Goal: Information Seeking & Learning: Learn about a topic

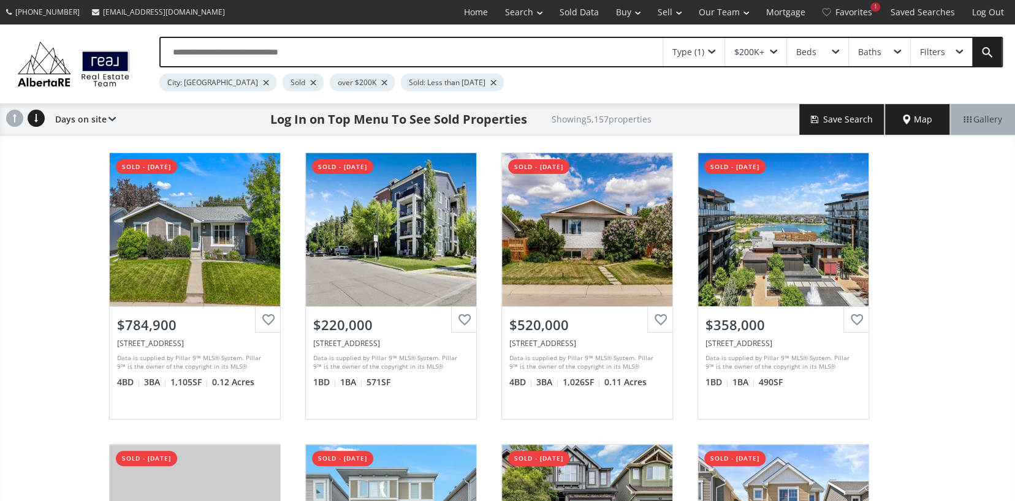
click at [757, 44] on div "$200K+" at bounding box center [755, 52] width 61 height 28
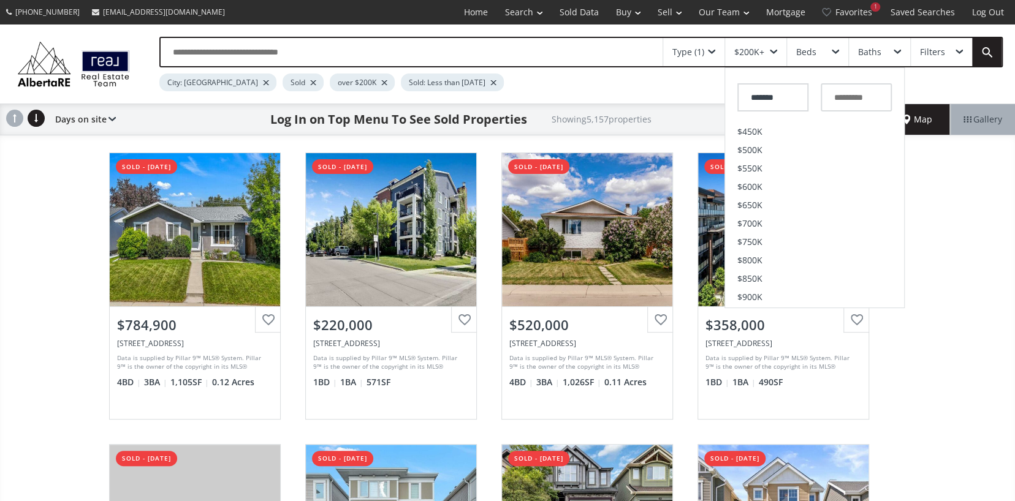
scroll to position [306, 0]
click at [758, 281] on li "$3M" at bounding box center [814, 280] width 179 height 18
type input "*********"
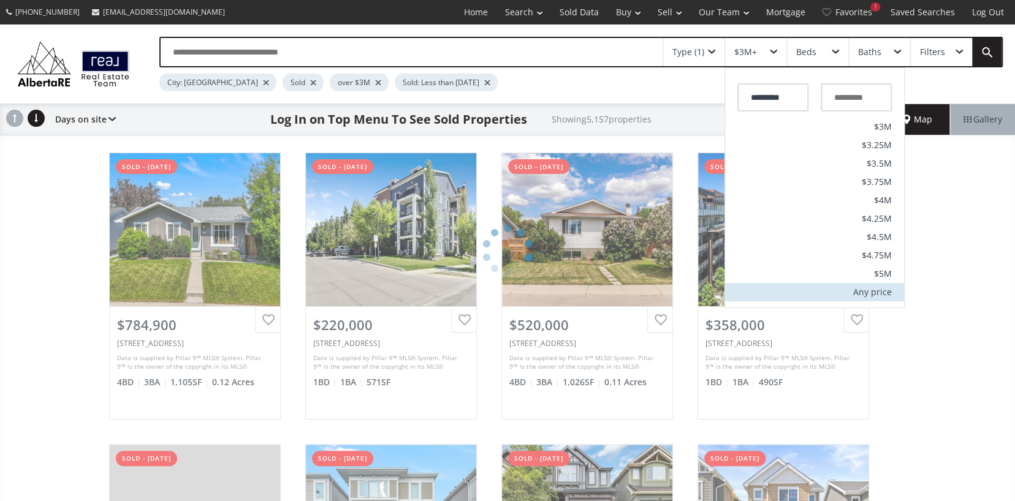
click at [896, 297] on li "Any price" at bounding box center [814, 292] width 179 height 18
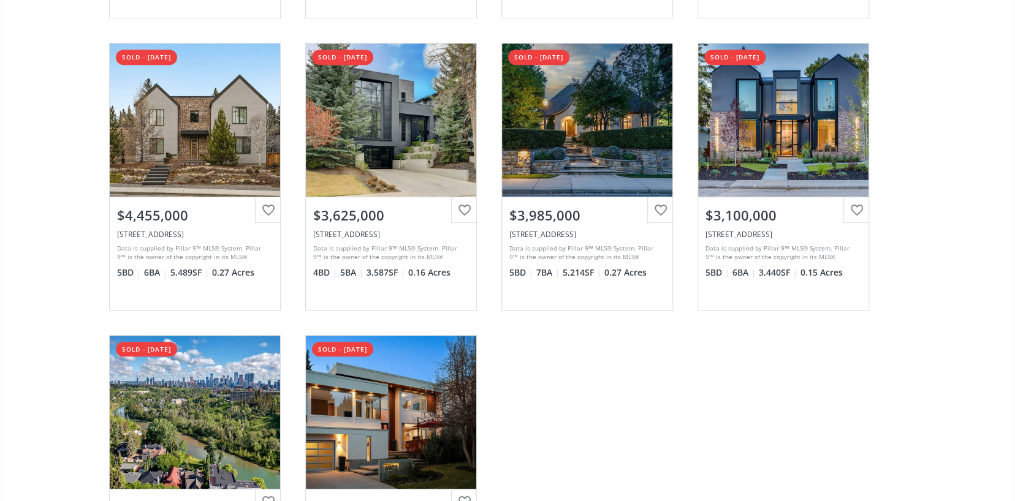
scroll to position [490, 0]
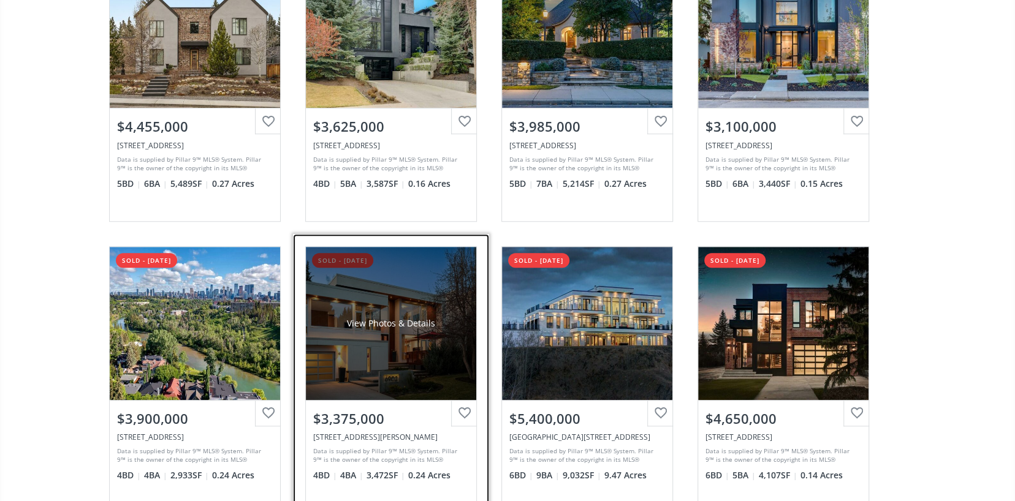
click at [392, 318] on div "View Photos & Details" at bounding box center [391, 324] width 88 height 12
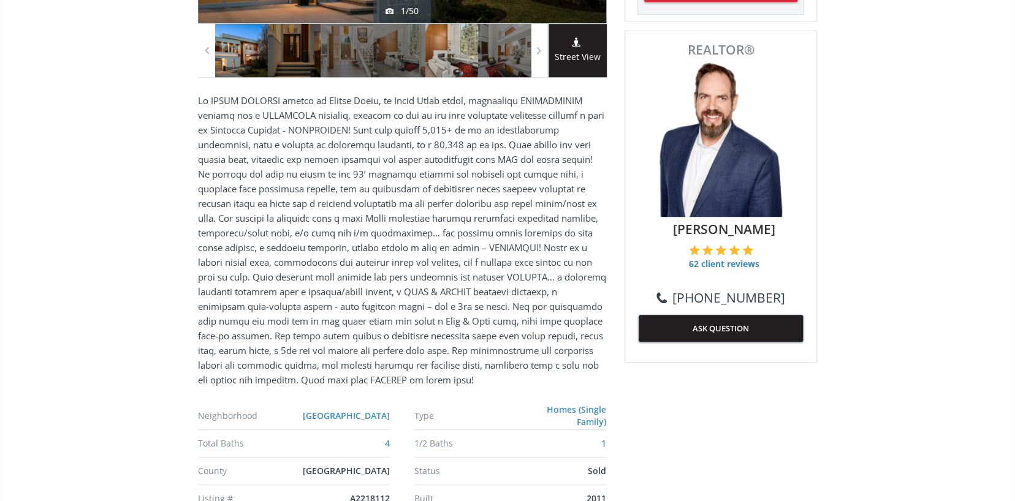
scroll to position [126, 0]
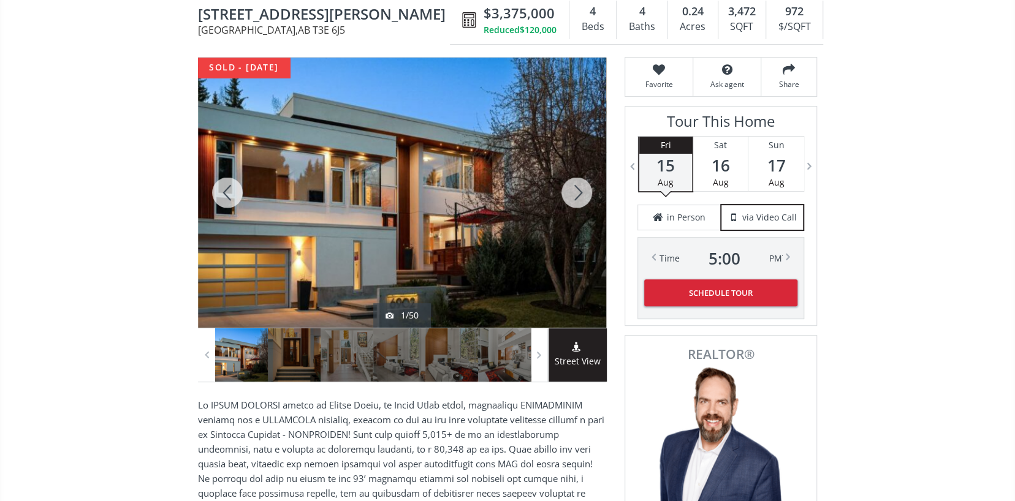
click at [577, 191] on div at bounding box center [576, 193] width 59 height 270
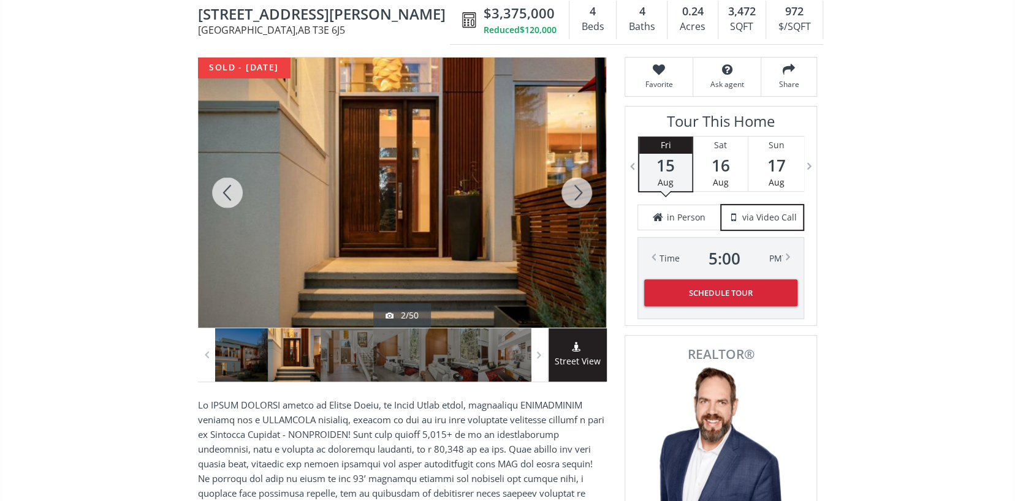
click at [577, 191] on div at bounding box center [576, 193] width 59 height 270
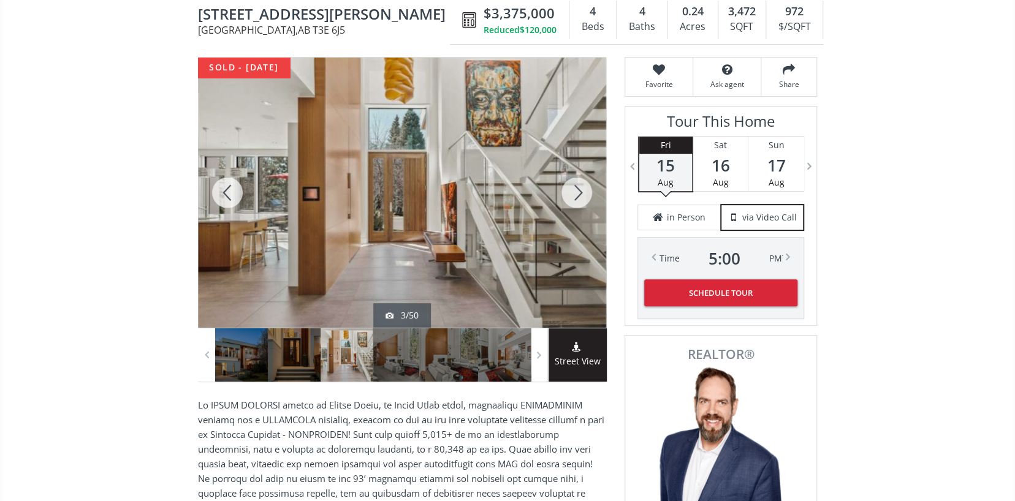
click at [577, 191] on div at bounding box center [576, 193] width 59 height 270
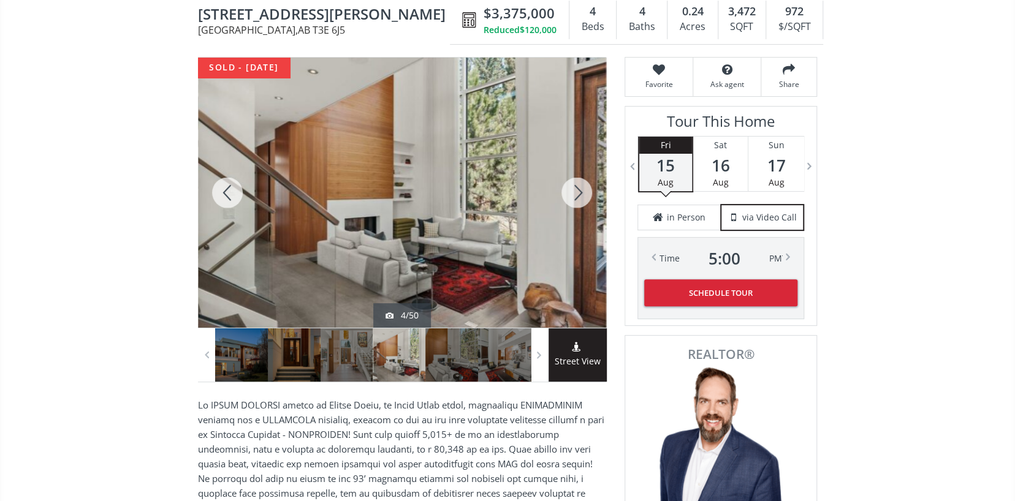
click at [577, 191] on div at bounding box center [576, 193] width 59 height 270
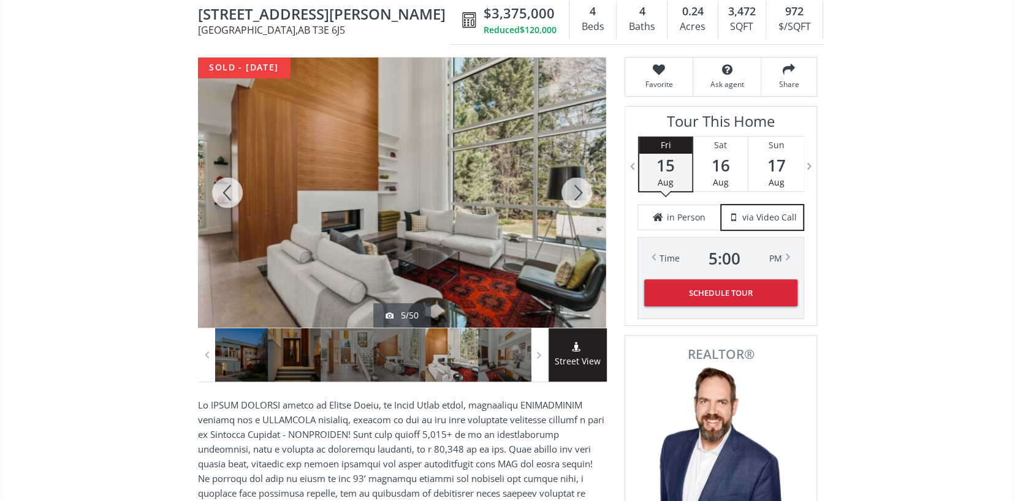
click at [577, 191] on div at bounding box center [576, 193] width 59 height 270
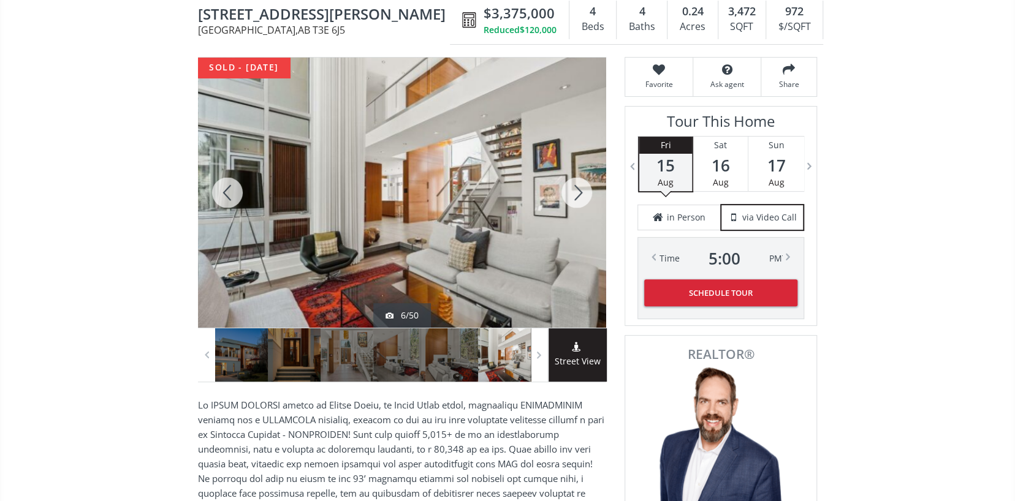
click at [577, 191] on div at bounding box center [576, 193] width 59 height 270
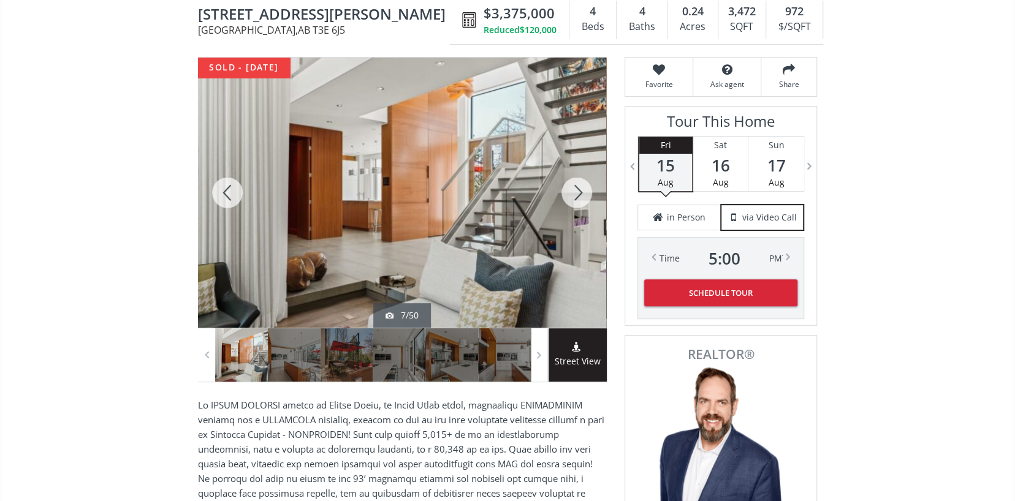
click at [577, 191] on div at bounding box center [576, 193] width 59 height 270
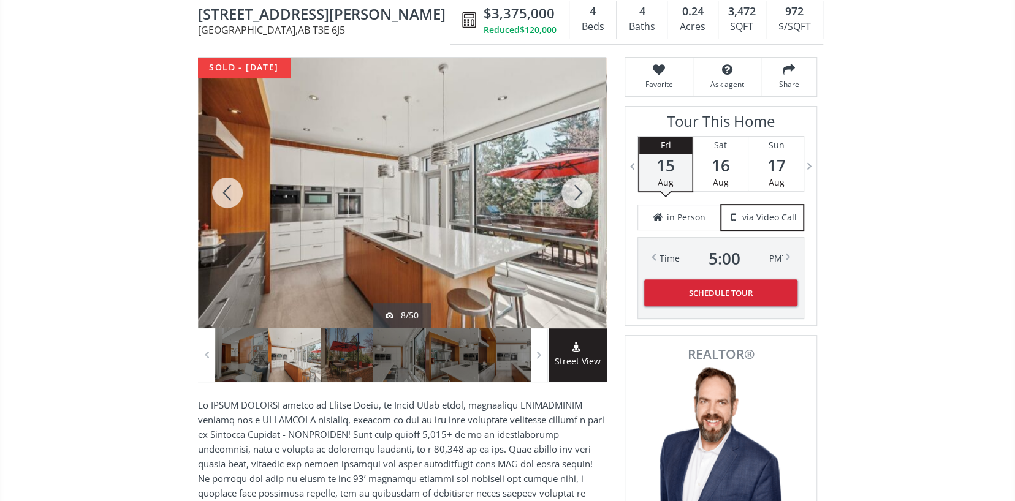
click at [577, 191] on div at bounding box center [576, 193] width 59 height 270
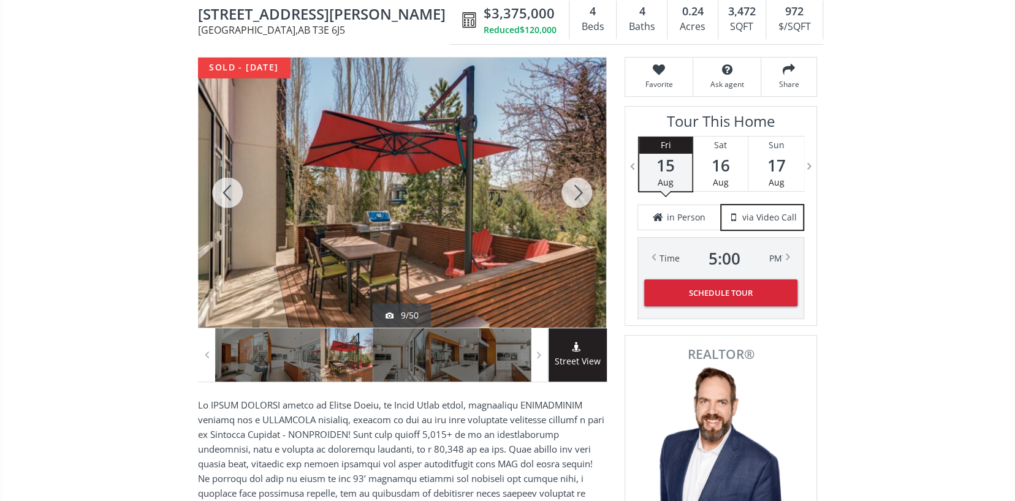
click at [577, 191] on div at bounding box center [576, 193] width 59 height 270
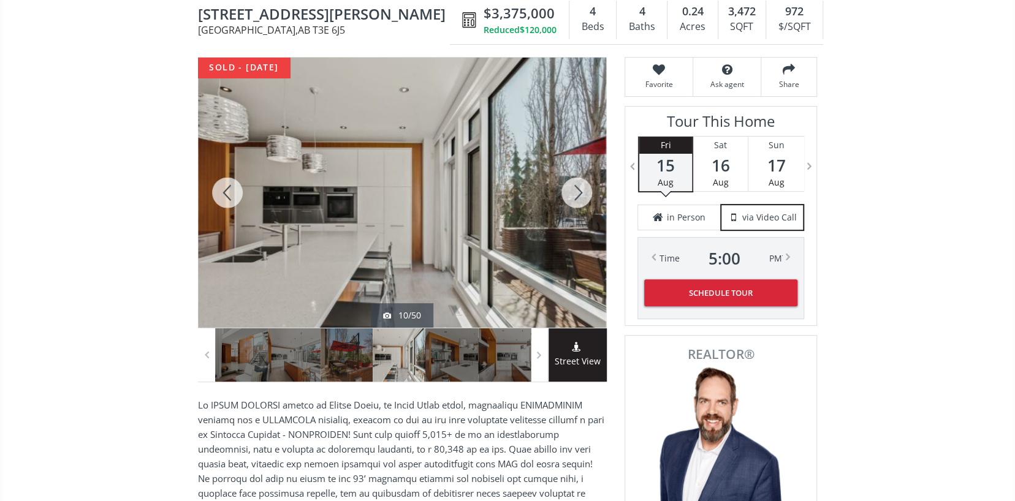
click at [577, 191] on div at bounding box center [576, 193] width 59 height 270
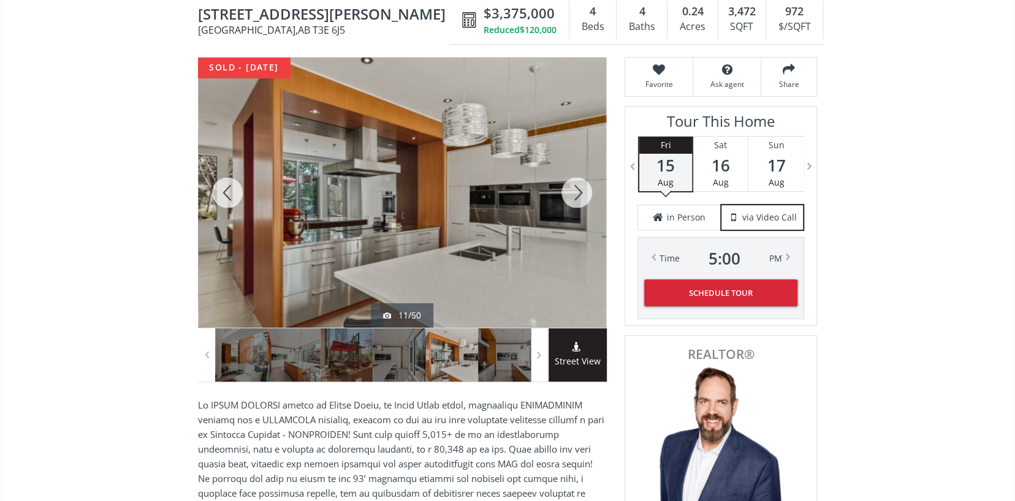
click at [577, 191] on div at bounding box center [576, 193] width 59 height 270
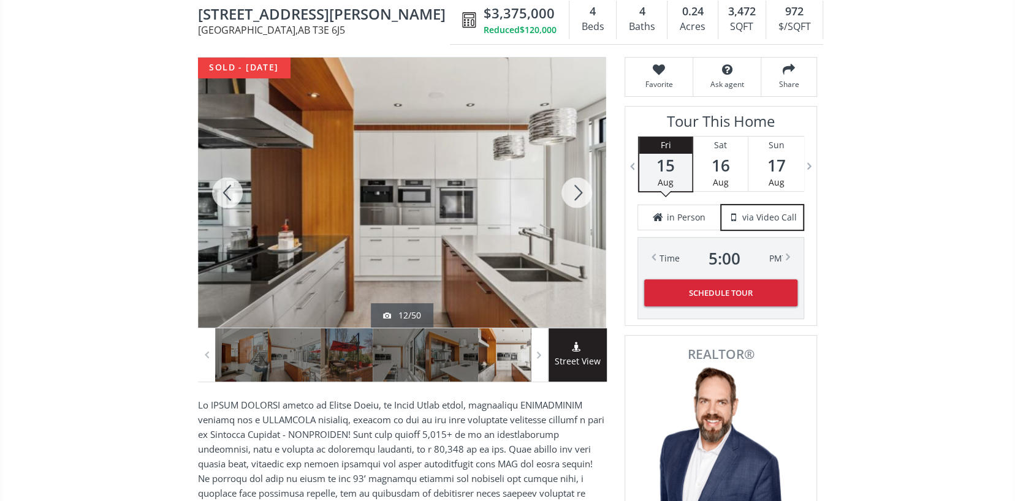
click at [577, 191] on div at bounding box center [576, 193] width 59 height 270
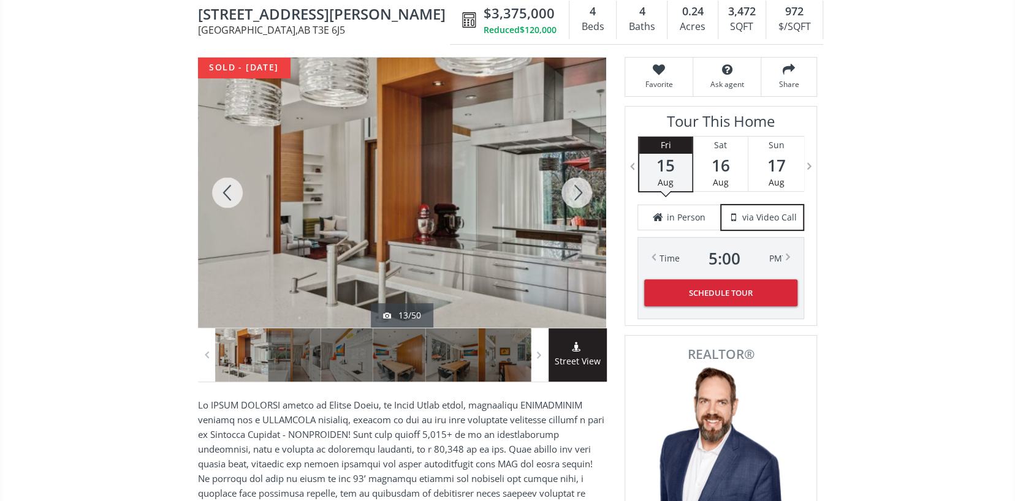
click at [577, 191] on div at bounding box center [576, 193] width 59 height 270
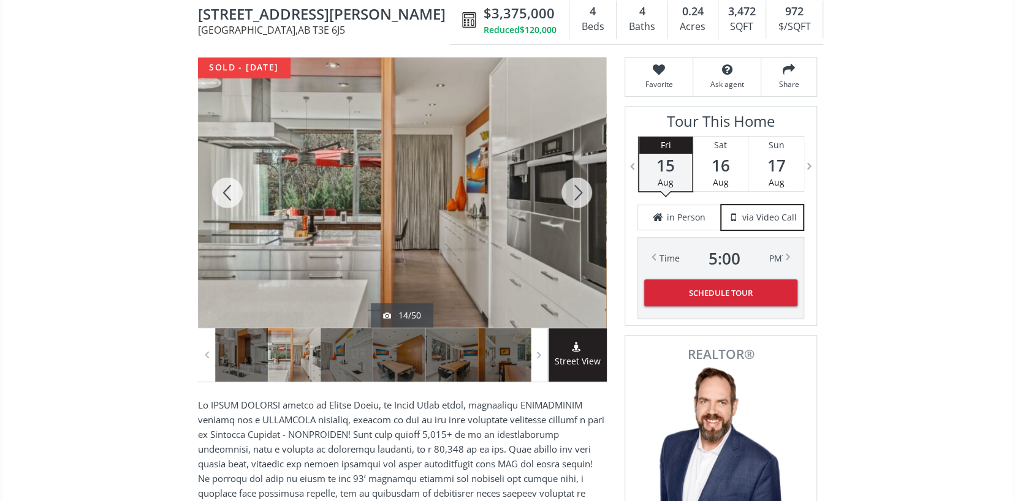
click at [577, 191] on div at bounding box center [576, 193] width 59 height 270
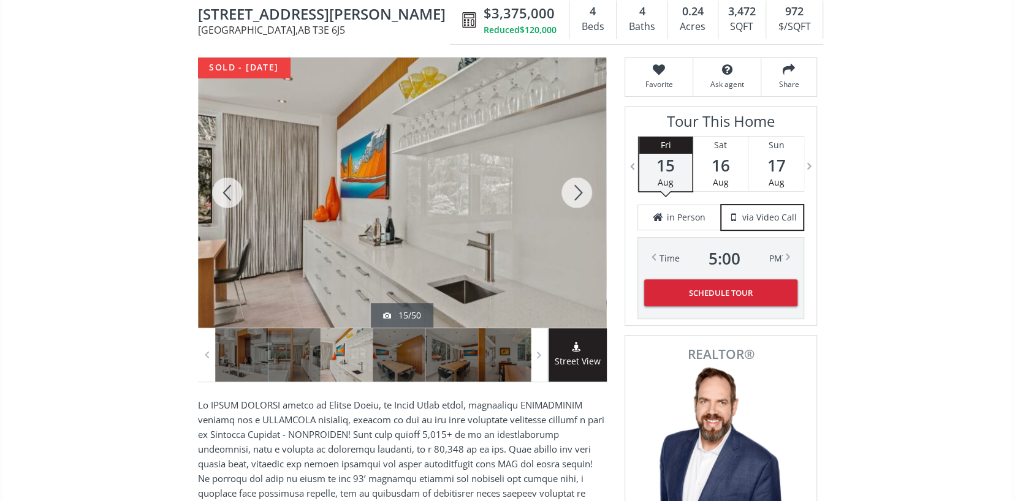
click at [577, 191] on div at bounding box center [576, 193] width 59 height 270
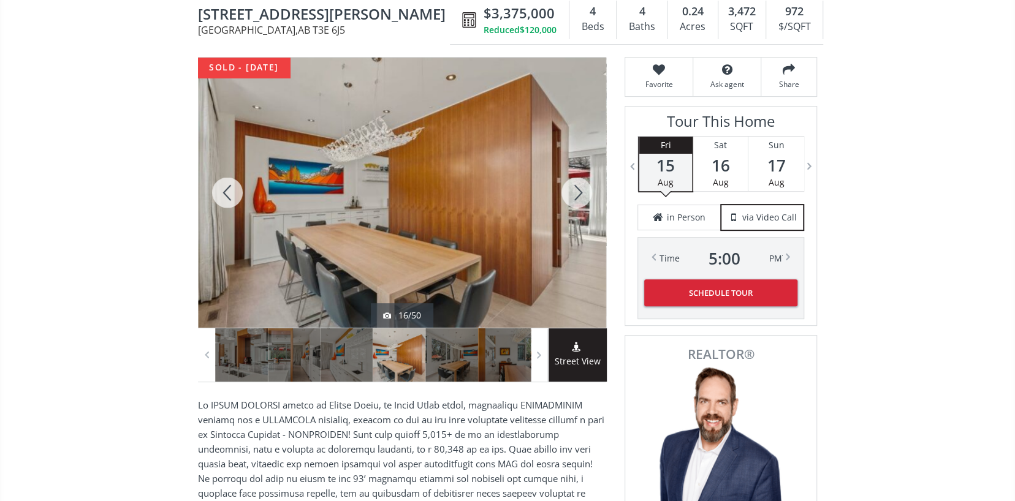
click at [577, 191] on div at bounding box center [576, 193] width 59 height 270
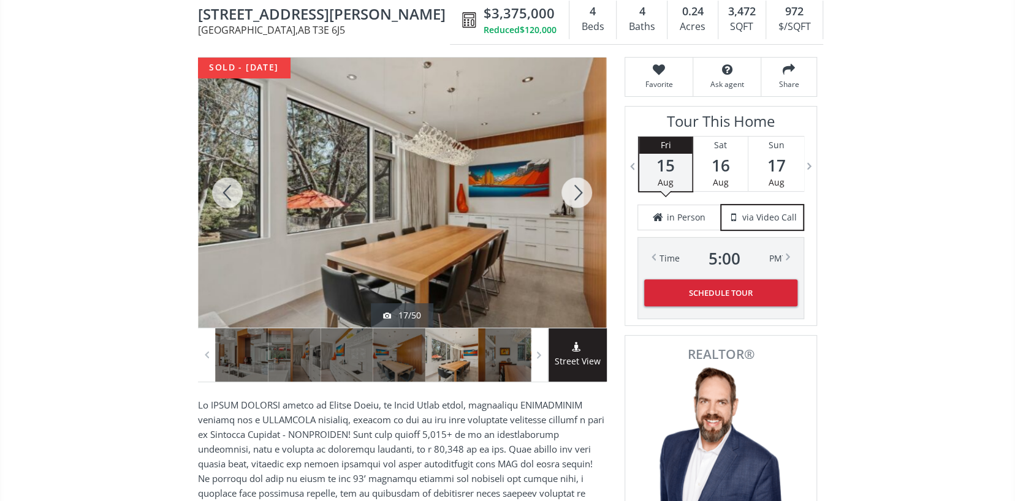
click at [577, 191] on div at bounding box center [576, 193] width 59 height 270
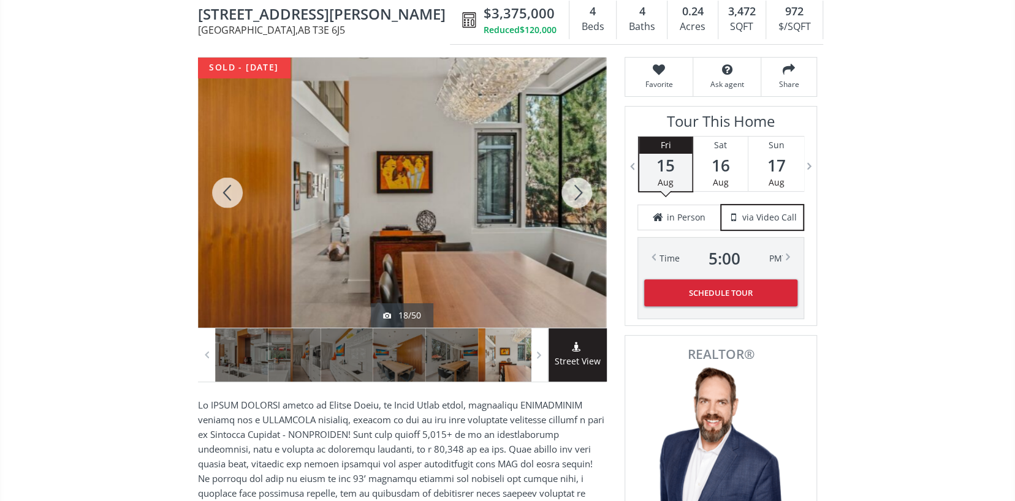
click at [577, 191] on div at bounding box center [576, 193] width 59 height 270
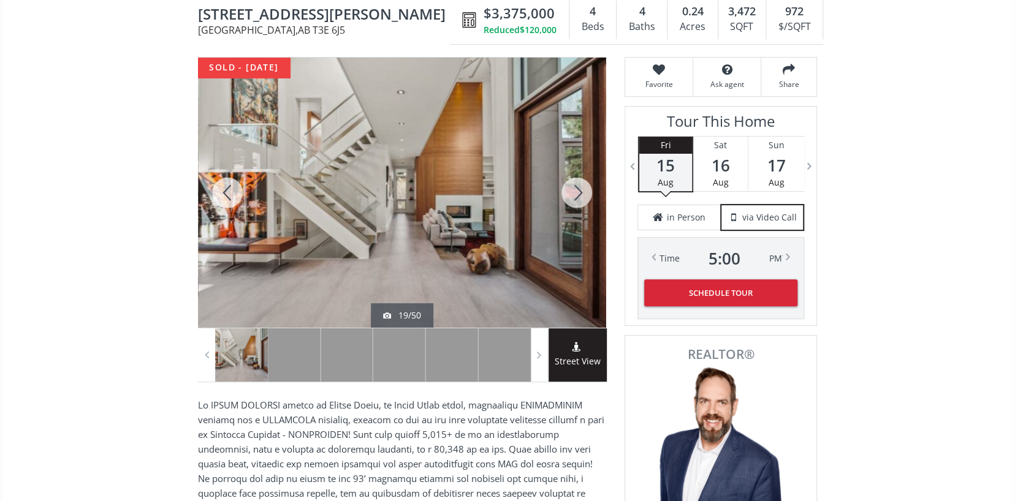
click at [577, 191] on div at bounding box center [576, 193] width 59 height 270
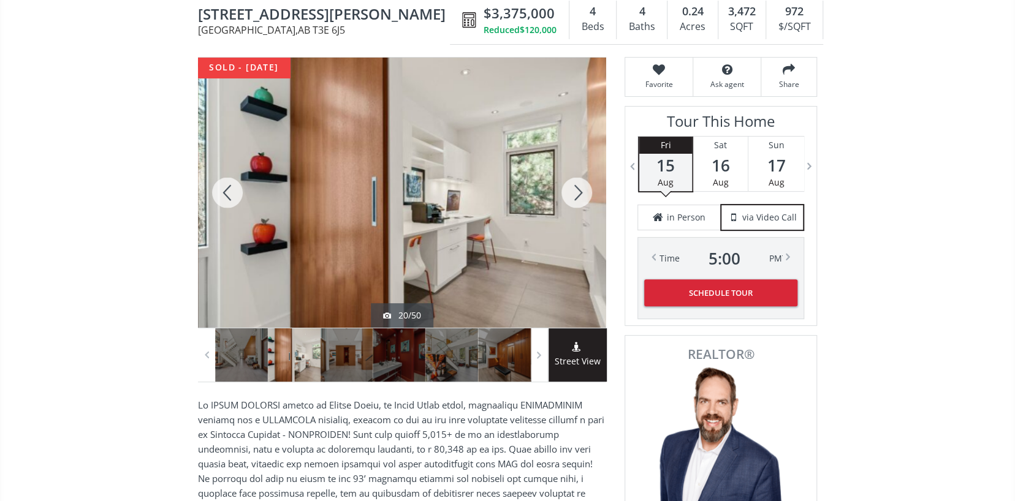
click at [577, 191] on div at bounding box center [576, 193] width 59 height 270
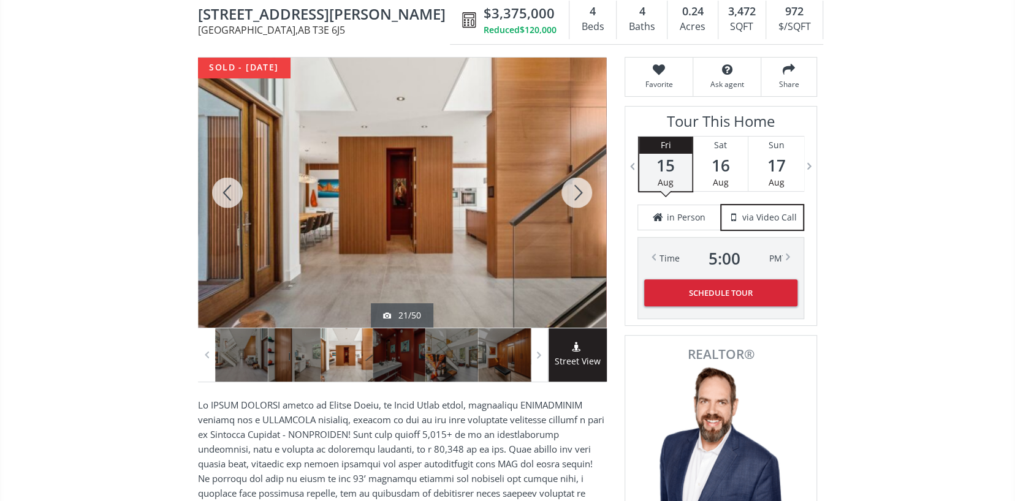
click at [577, 191] on div at bounding box center [576, 193] width 59 height 270
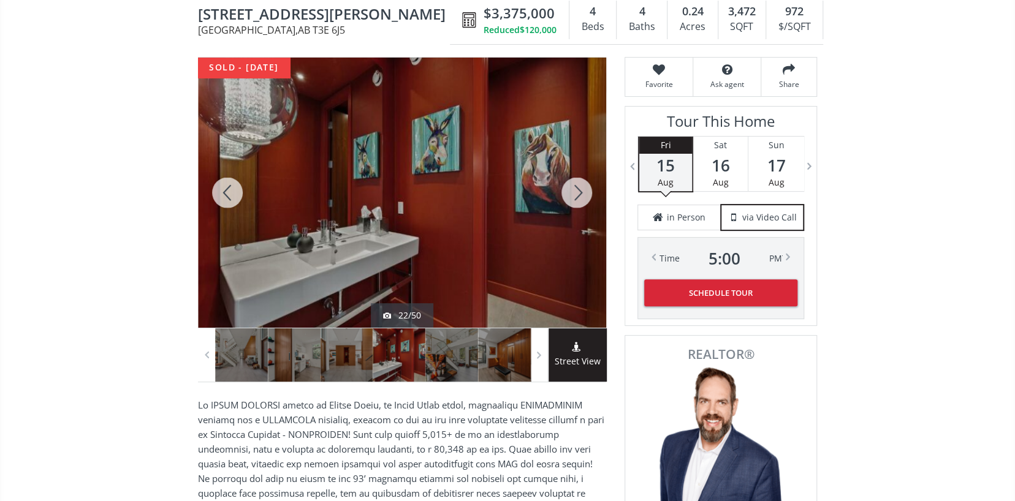
click at [577, 191] on div at bounding box center [576, 193] width 59 height 270
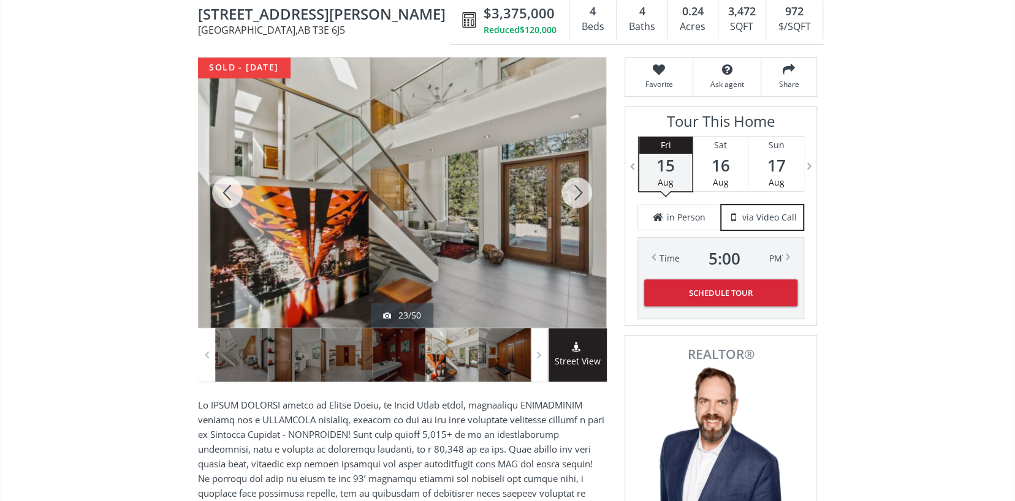
click at [577, 191] on div at bounding box center [576, 193] width 59 height 270
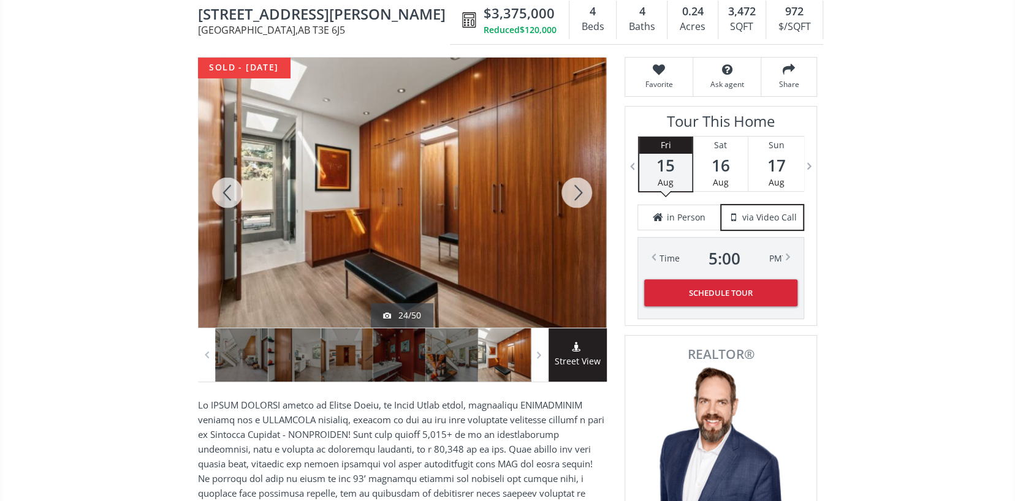
click at [577, 191] on div at bounding box center [576, 193] width 59 height 270
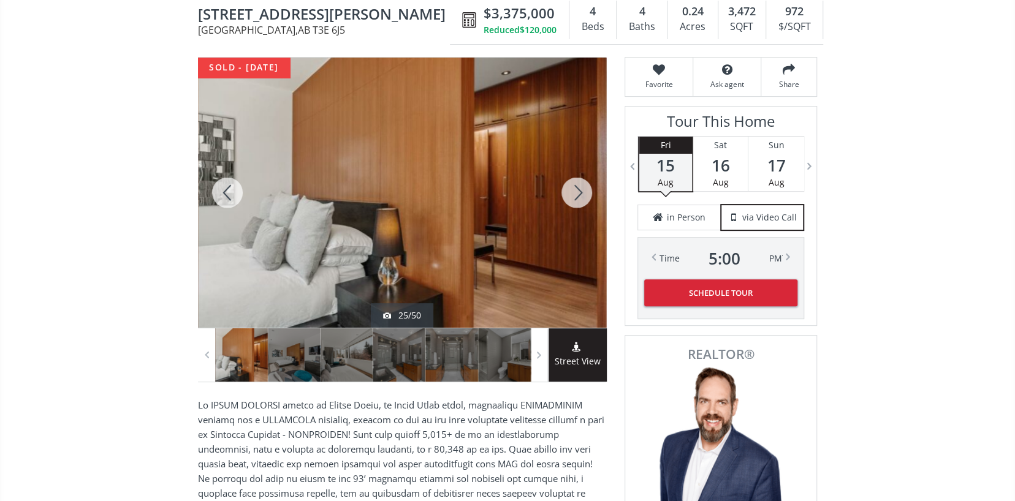
click at [577, 191] on div at bounding box center [576, 193] width 59 height 270
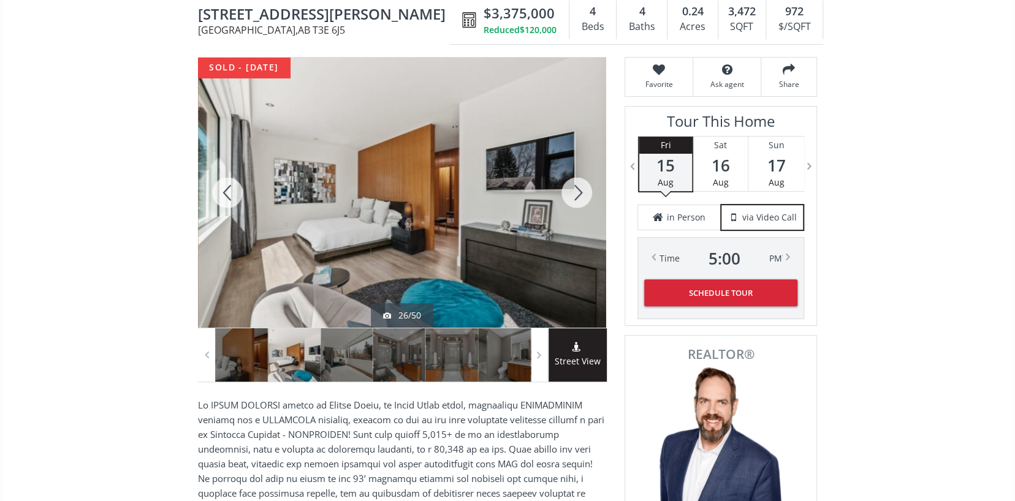
click at [577, 191] on div at bounding box center [576, 193] width 59 height 270
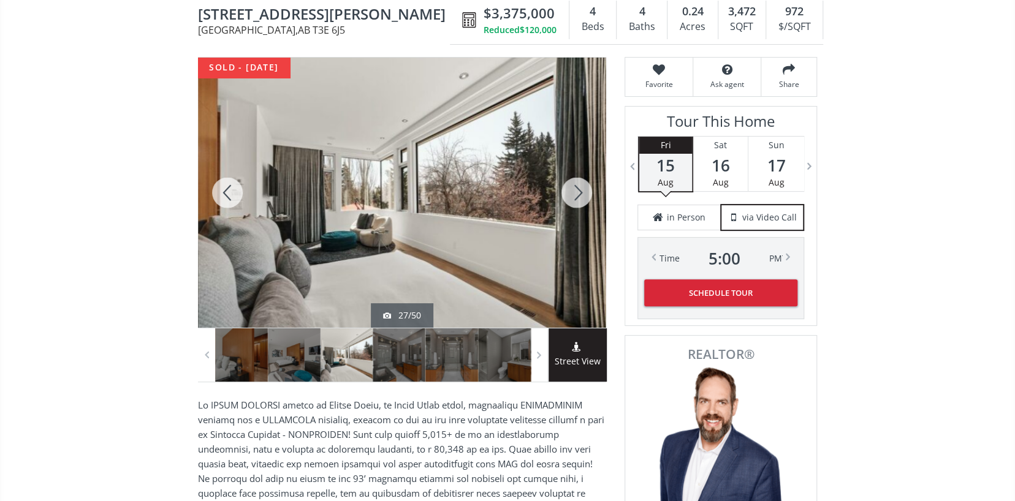
click at [577, 191] on div at bounding box center [576, 193] width 59 height 270
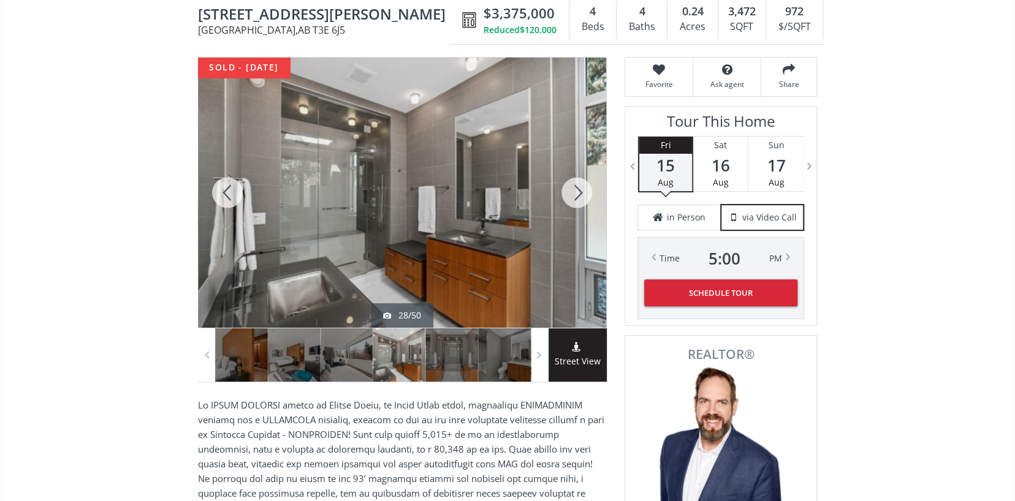
click at [577, 191] on div at bounding box center [576, 193] width 59 height 270
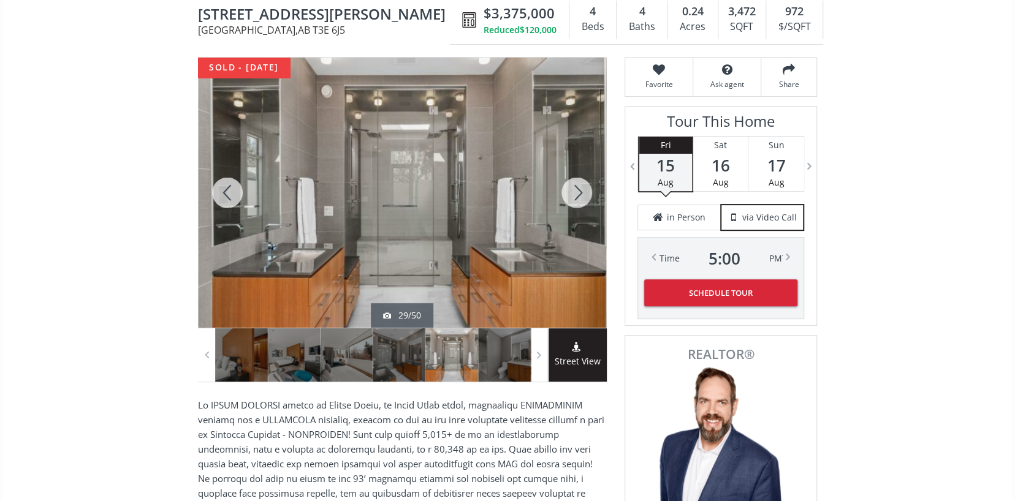
click at [577, 191] on div at bounding box center [576, 193] width 59 height 270
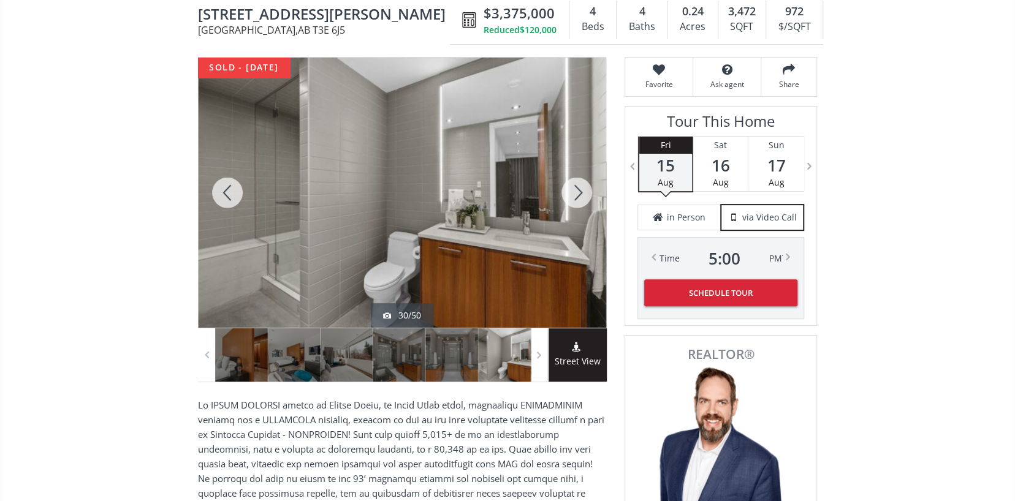
click at [577, 191] on div at bounding box center [576, 193] width 59 height 270
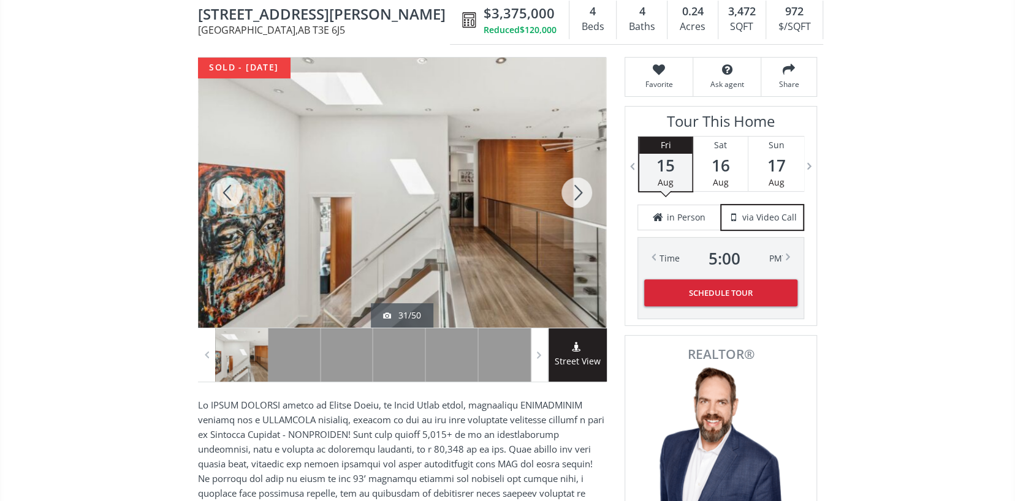
click at [577, 191] on div at bounding box center [576, 193] width 59 height 270
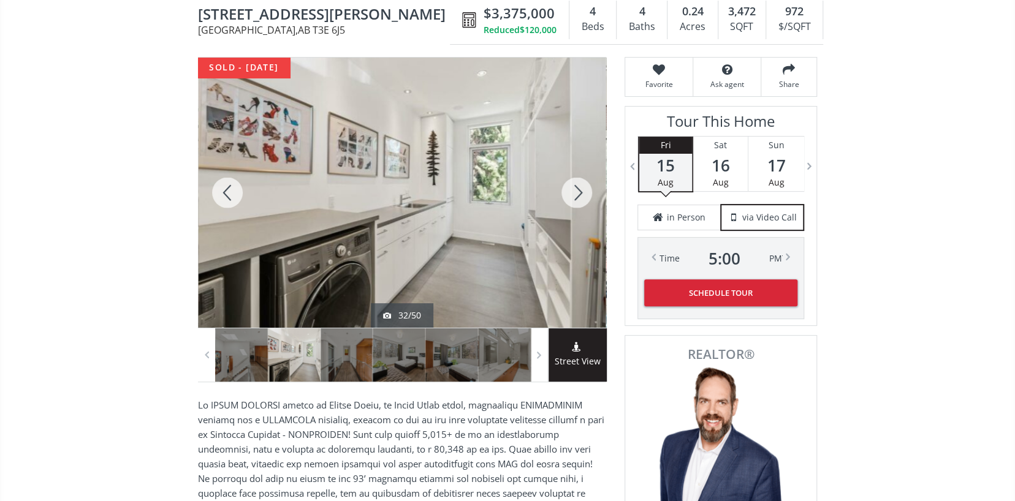
click at [577, 191] on div at bounding box center [576, 193] width 59 height 270
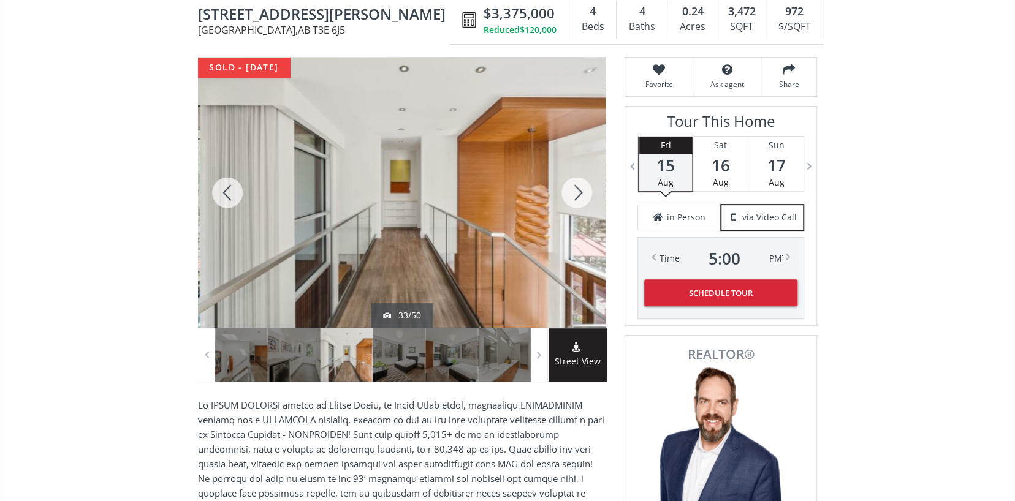
click at [577, 191] on div at bounding box center [576, 193] width 59 height 270
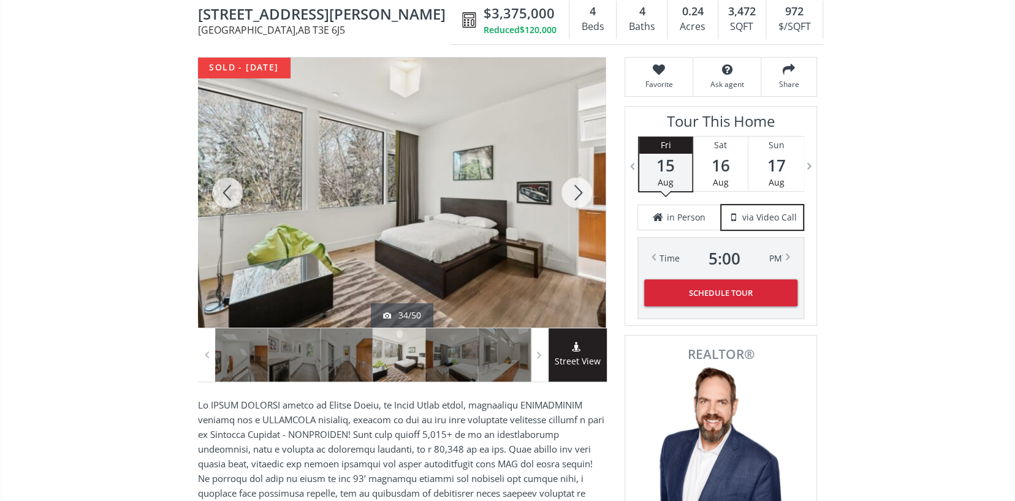
click at [577, 191] on div at bounding box center [576, 193] width 59 height 270
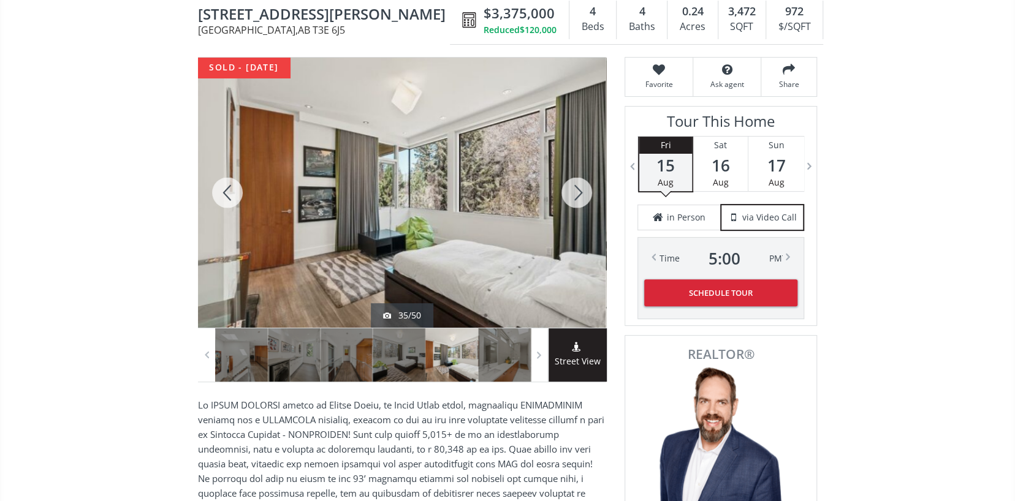
click at [577, 191] on div at bounding box center [576, 193] width 59 height 270
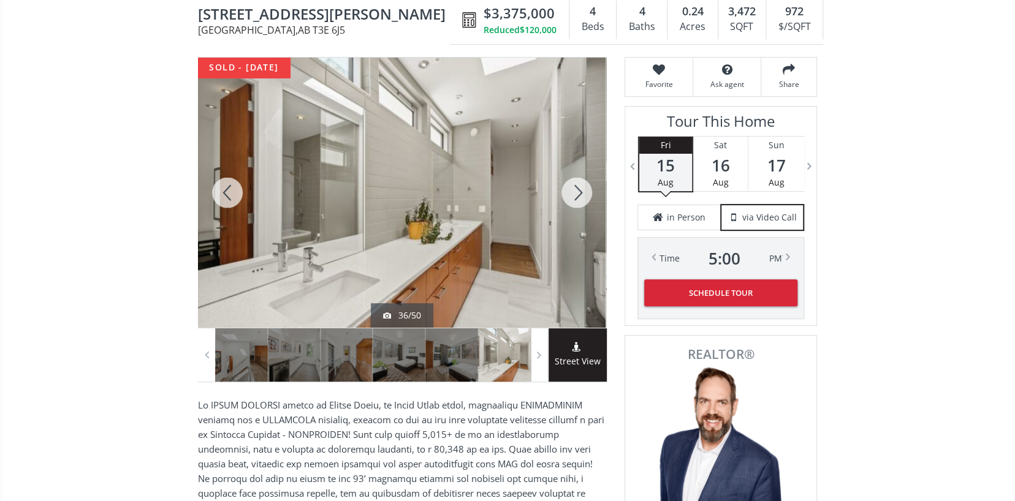
click at [577, 191] on div at bounding box center [576, 193] width 59 height 270
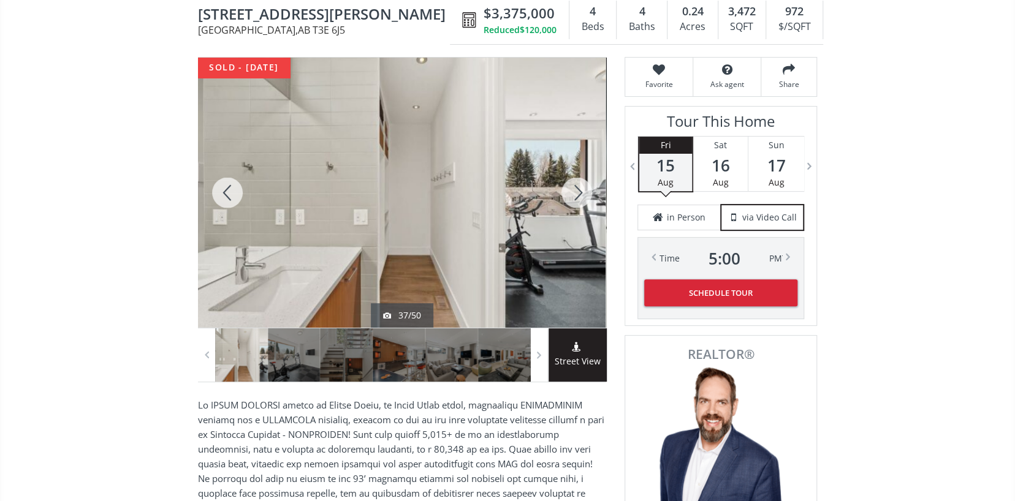
click at [577, 191] on div at bounding box center [576, 193] width 59 height 270
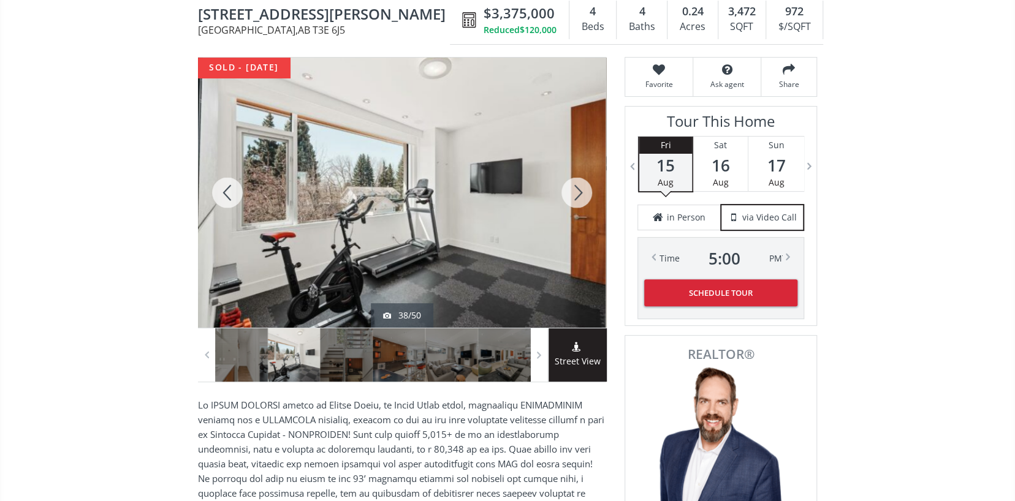
click at [577, 191] on div at bounding box center [576, 193] width 59 height 270
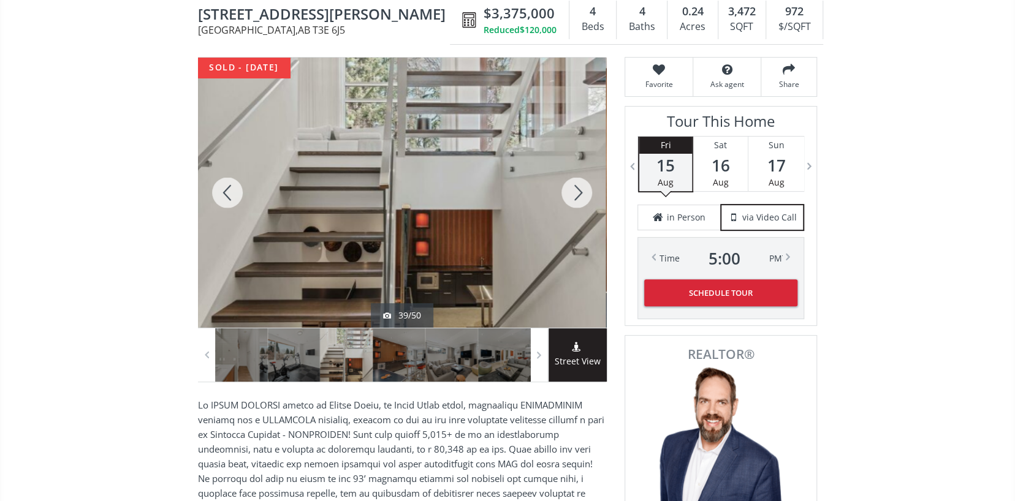
click at [577, 191] on div at bounding box center [576, 193] width 59 height 270
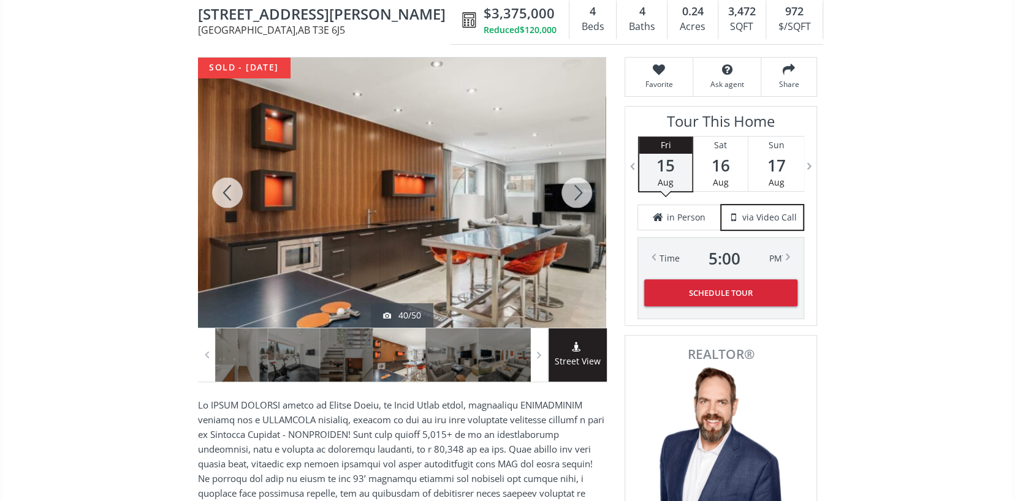
click at [577, 191] on div at bounding box center [576, 193] width 59 height 270
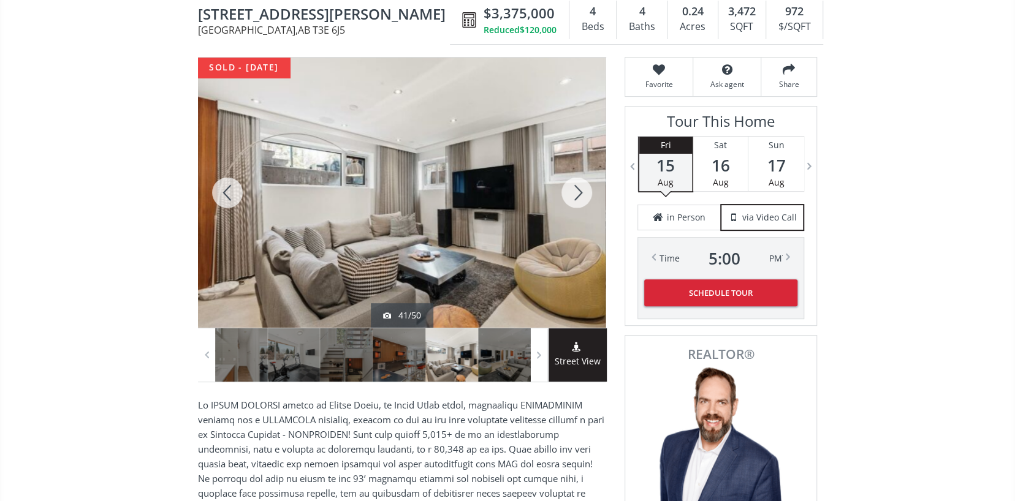
click at [577, 191] on div at bounding box center [576, 193] width 59 height 270
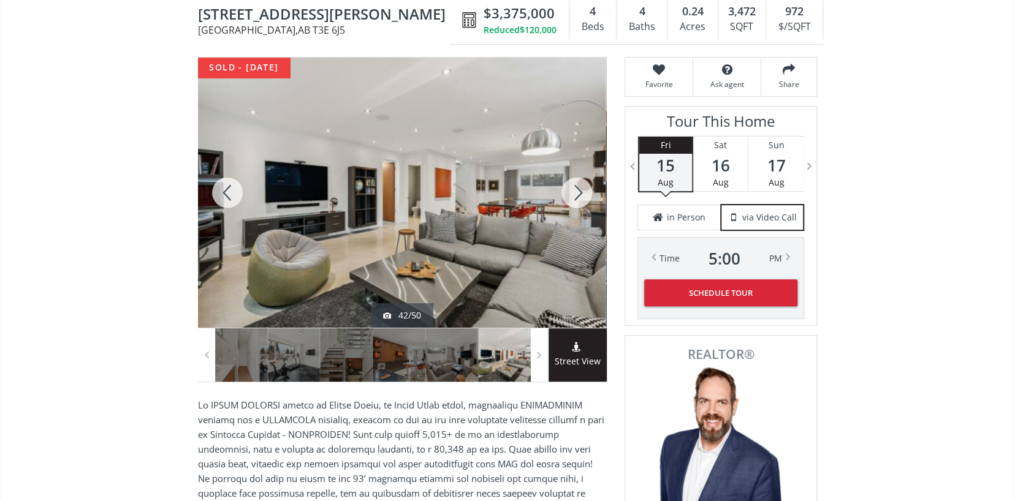
click at [577, 191] on div at bounding box center [576, 193] width 59 height 270
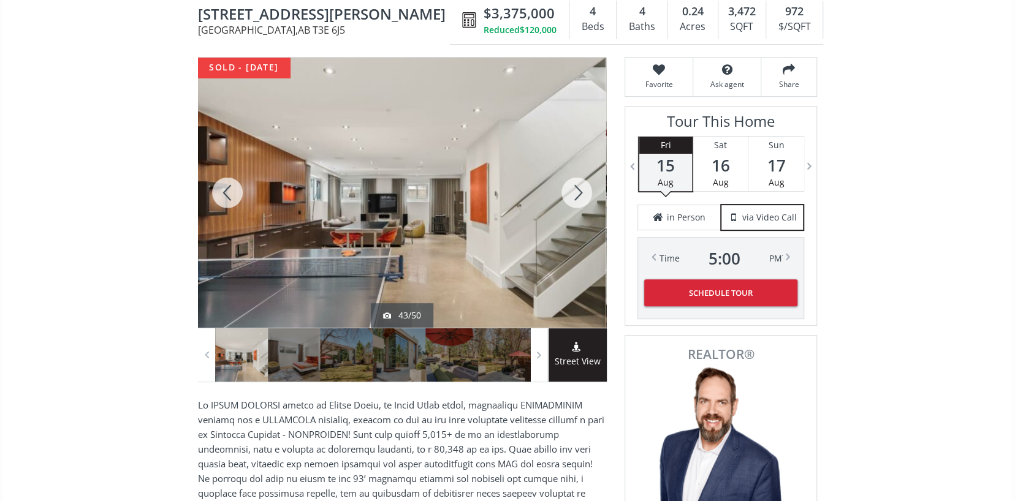
click at [577, 191] on div at bounding box center [576, 193] width 59 height 270
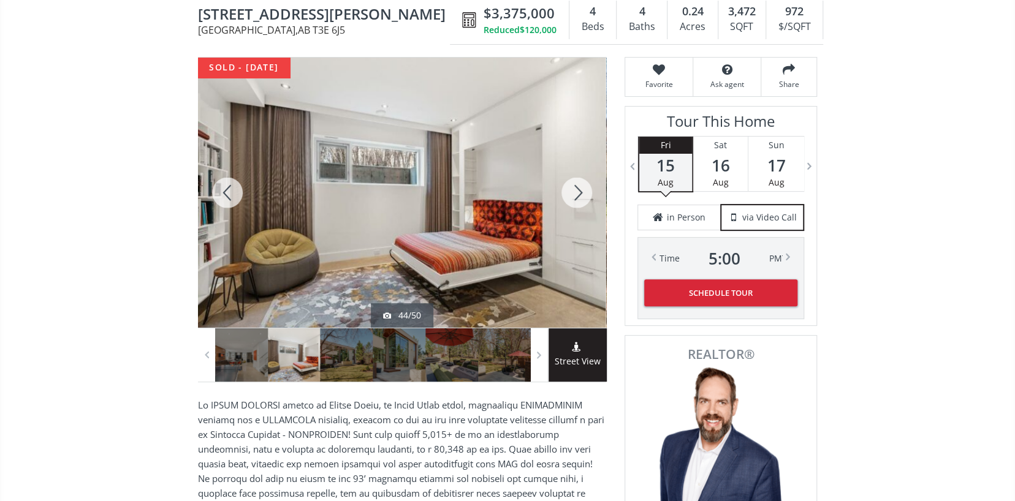
click at [577, 191] on div at bounding box center [576, 193] width 59 height 270
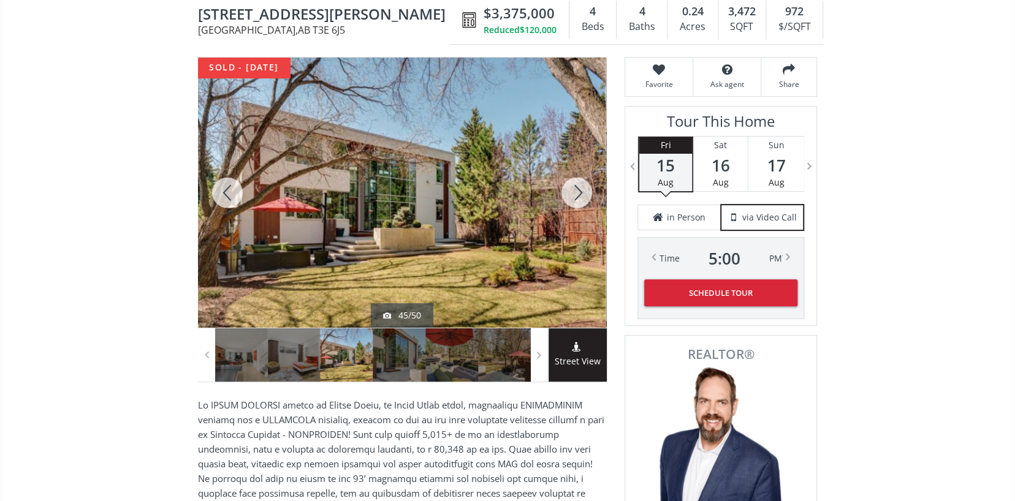
click at [577, 191] on div at bounding box center [576, 193] width 59 height 270
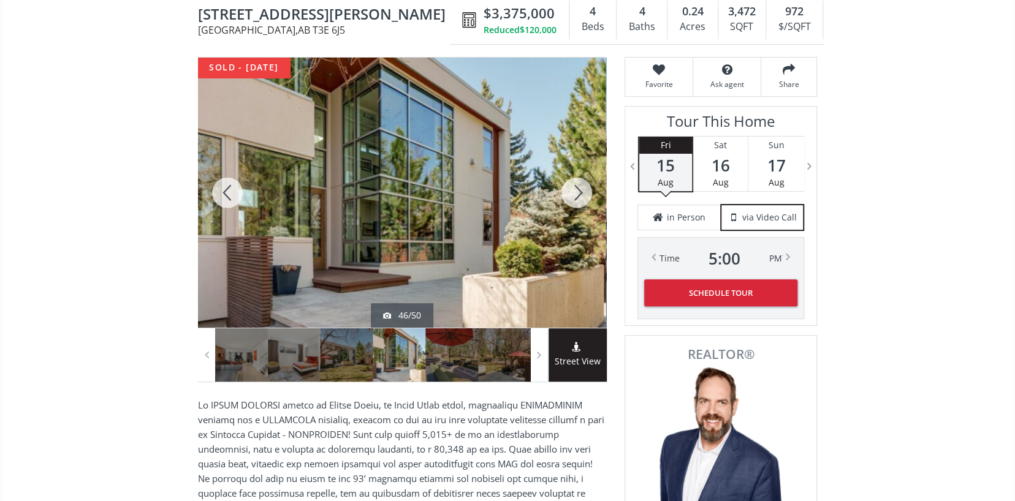
click at [577, 191] on div at bounding box center [576, 193] width 59 height 270
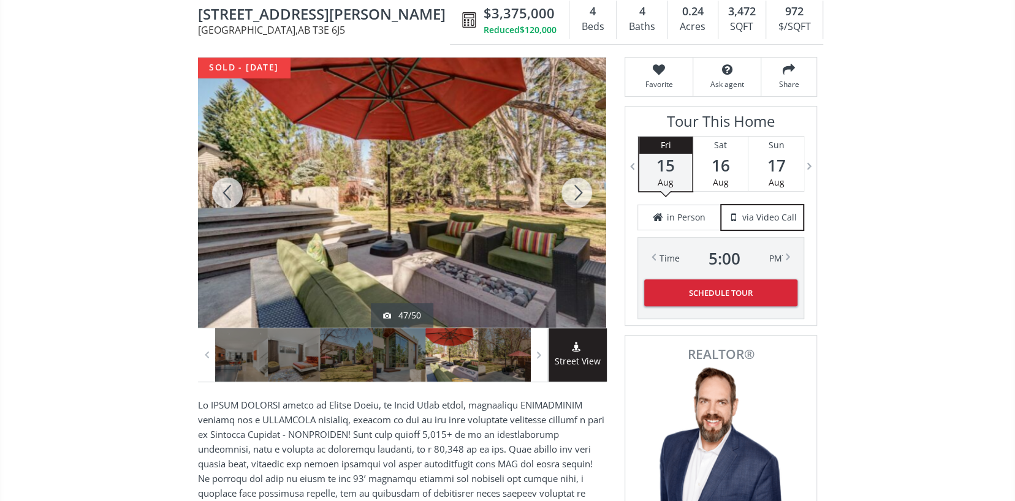
click at [577, 191] on div at bounding box center [576, 193] width 59 height 270
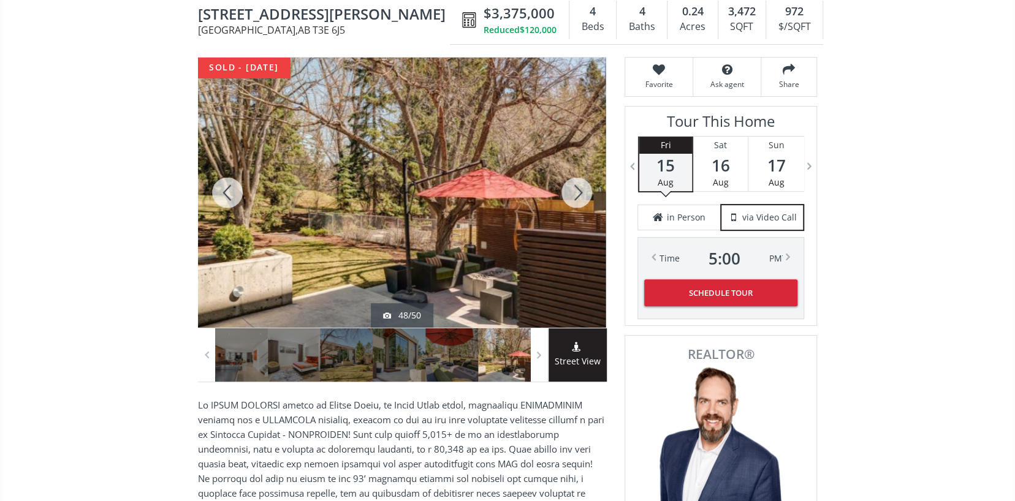
click at [577, 191] on div at bounding box center [576, 193] width 59 height 270
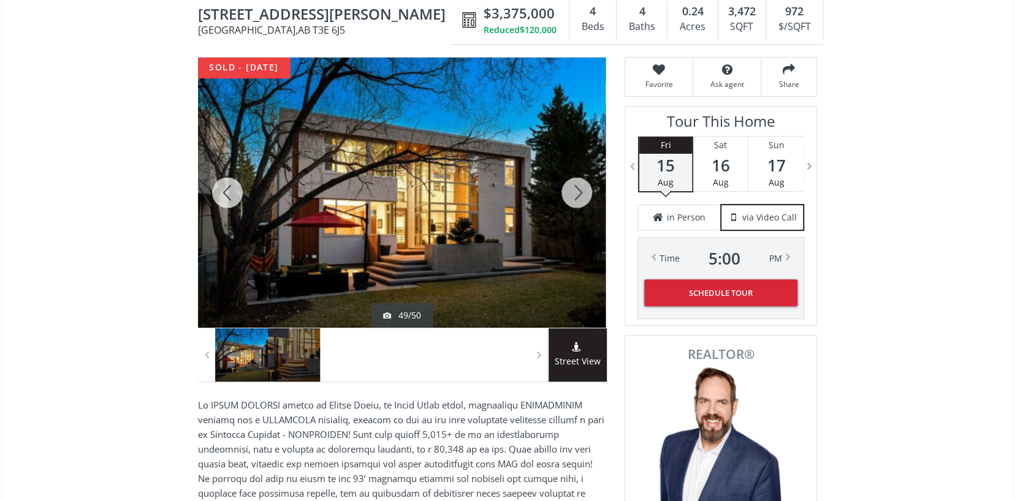
click at [577, 191] on div at bounding box center [576, 193] width 59 height 270
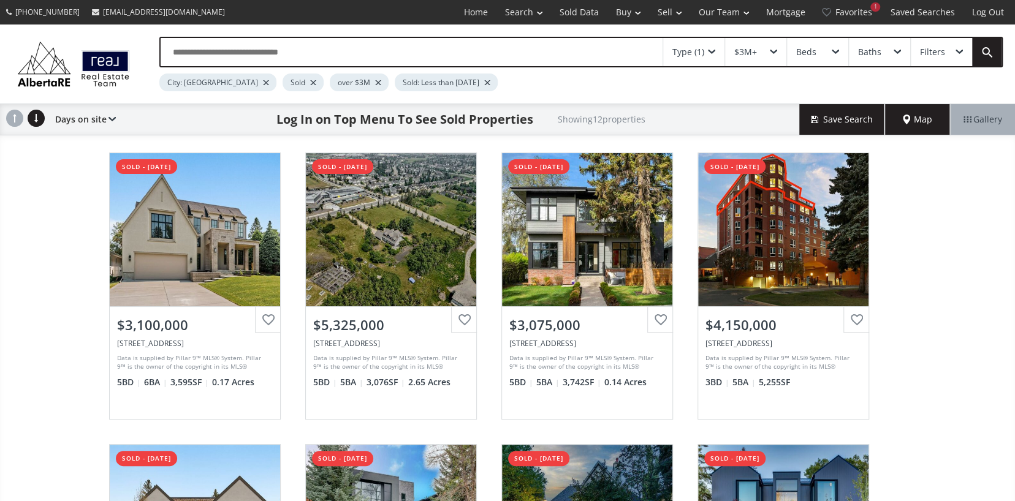
click at [688, 52] on div "Type (1)" at bounding box center [688, 52] width 32 height 9
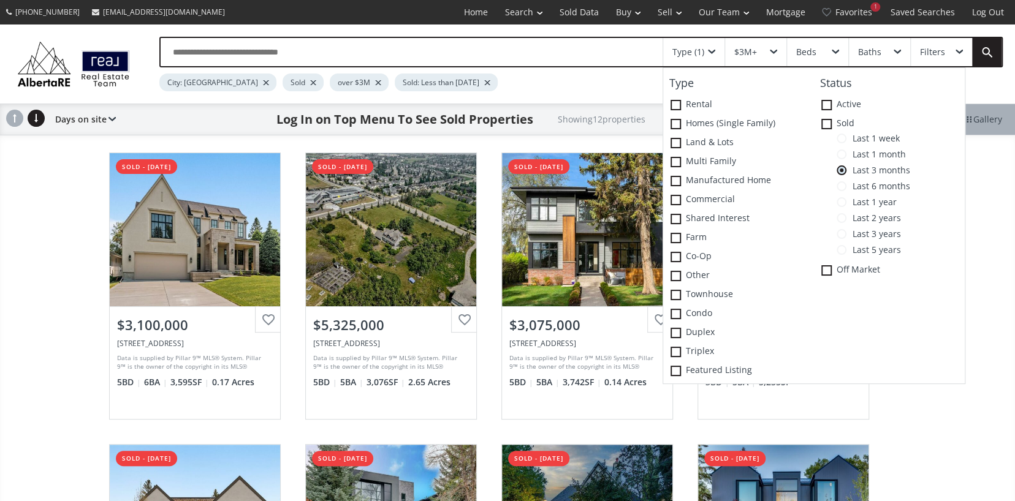
click at [846, 248] on span at bounding box center [842, 250] width 10 height 10
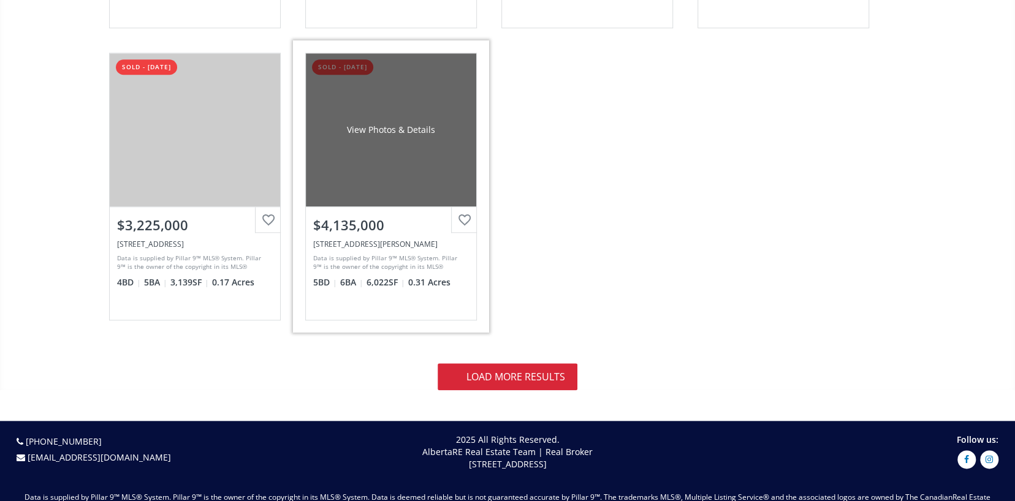
scroll to position [3617, 0]
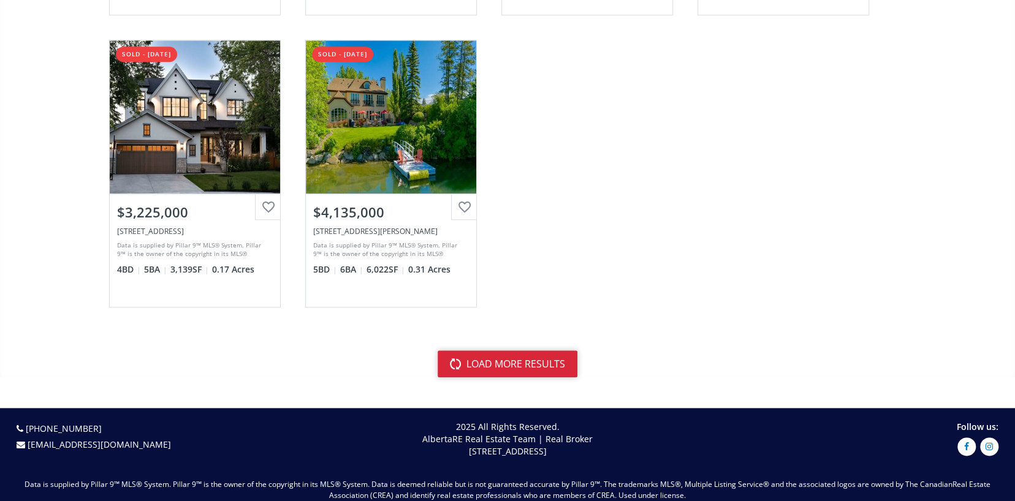
click at [528, 361] on button "load more results" at bounding box center [508, 364] width 140 height 27
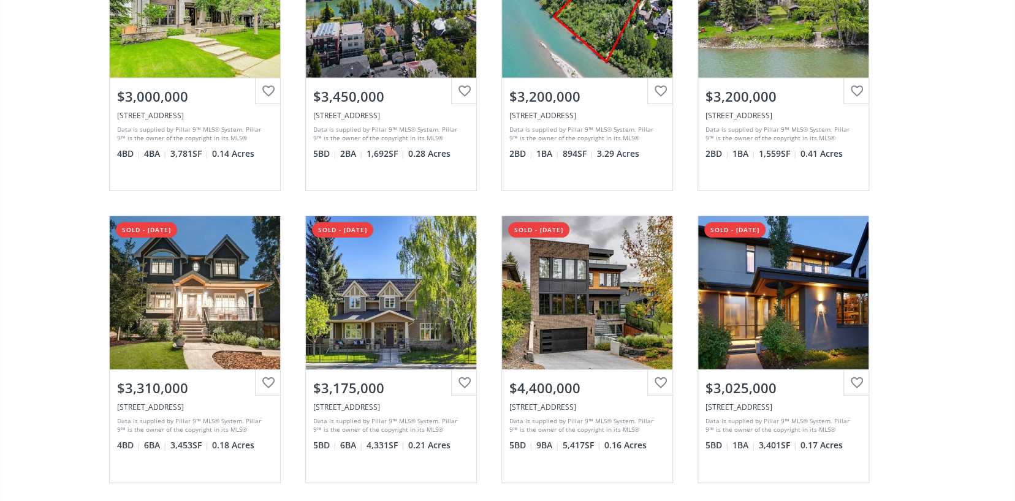
scroll to position [5149, 0]
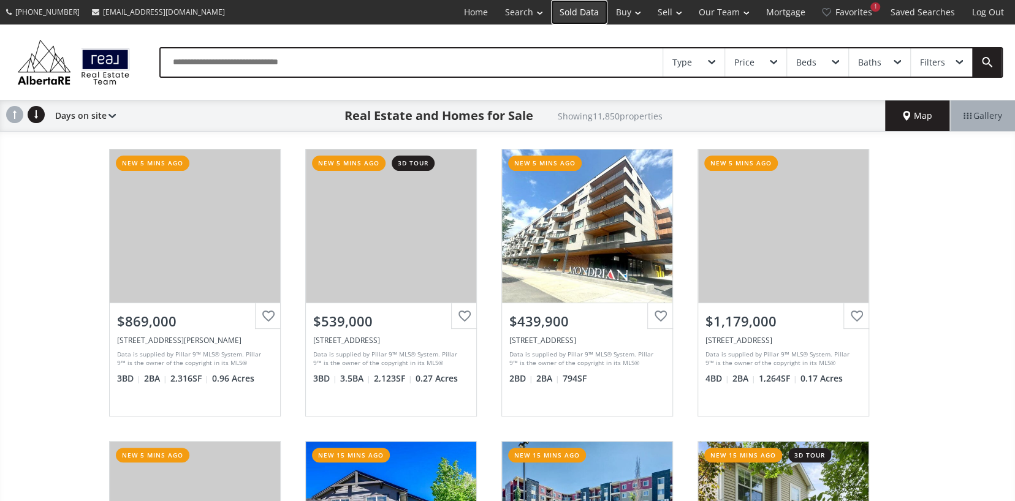
click at [574, 12] on link "Sold Data" at bounding box center [579, 12] width 56 height 25
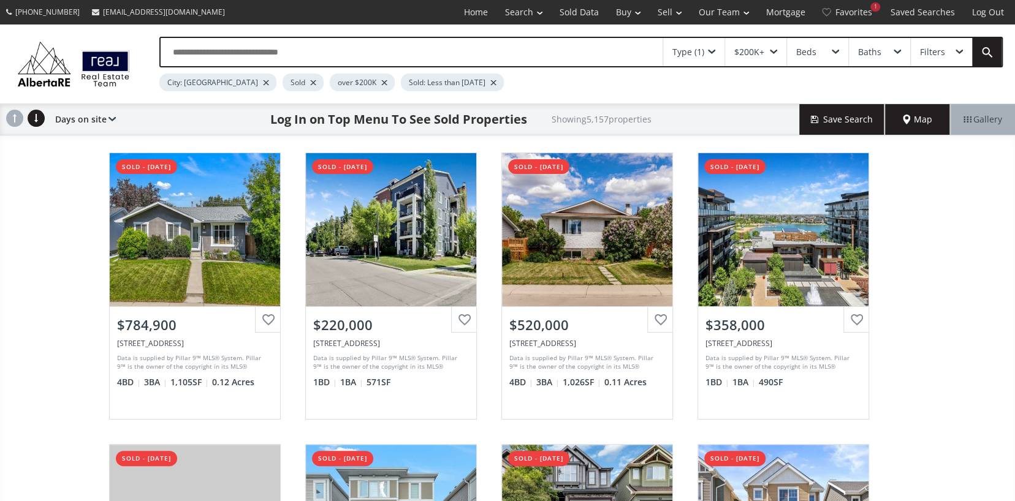
click at [778, 49] on div "$200K+" at bounding box center [755, 52] width 61 height 28
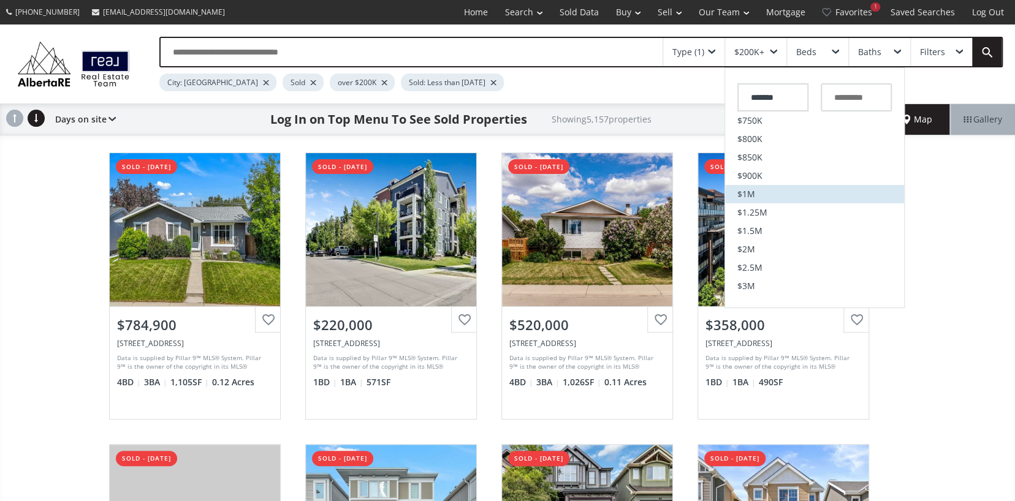
scroll to position [306, 0]
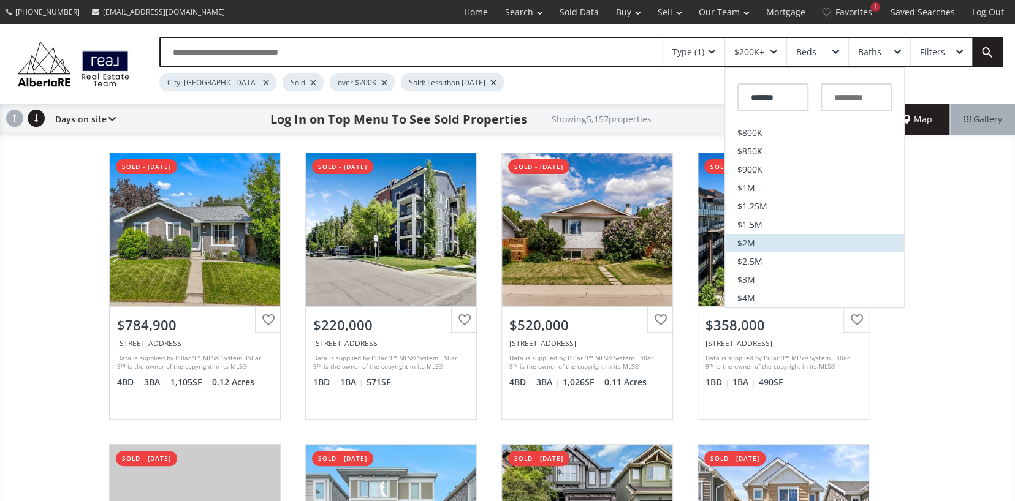
click at [744, 245] on span "$2M" at bounding box center [746, 243] width 18 height 9
type input "*********"
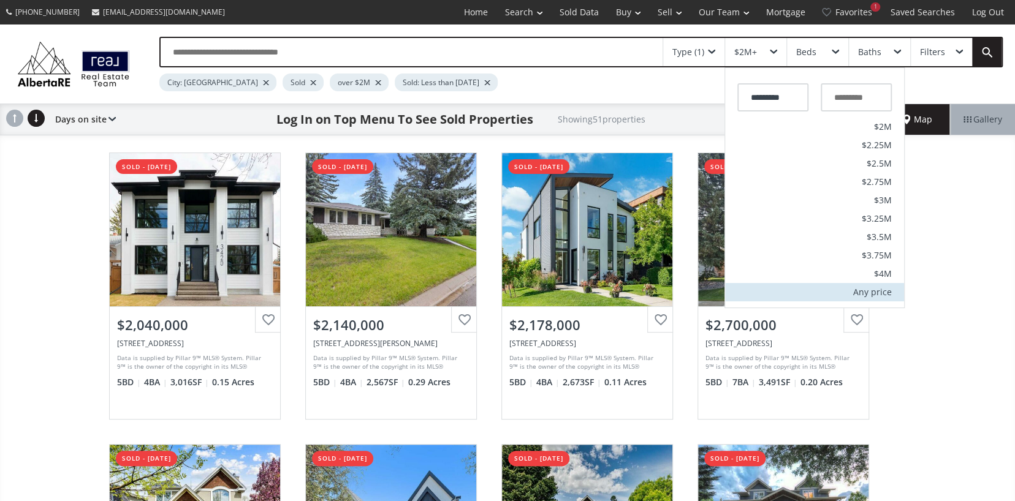
click at [872, 293] on div "Any price" at bounding box center [872, 292] width 39 height 9
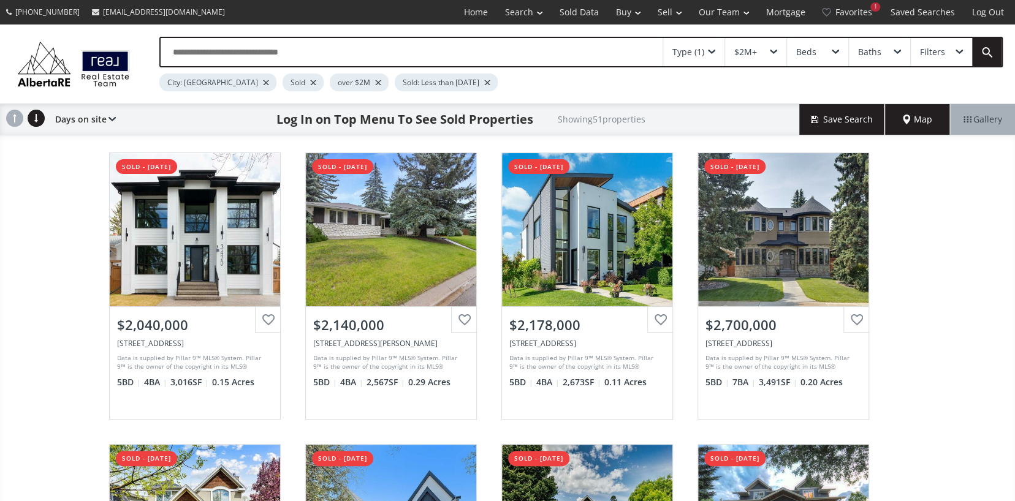
click at [484, 80] on div at bounding box center [487, 82] width 6 height 5
click at [707, 50] on div "Type (1)" at bounding box center [693, 52] width 61 height 28
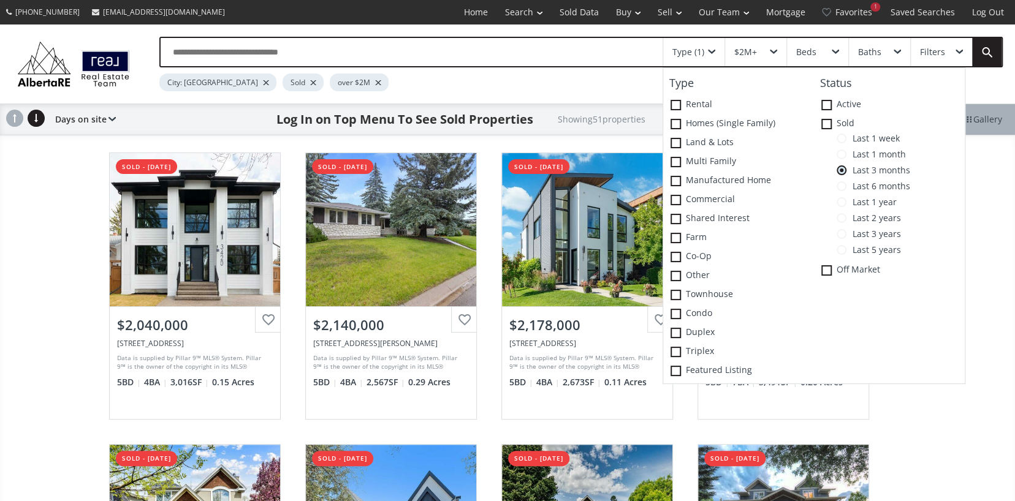
click at [846, 221] on span at bounding box center [842, 218] width 10 height 10
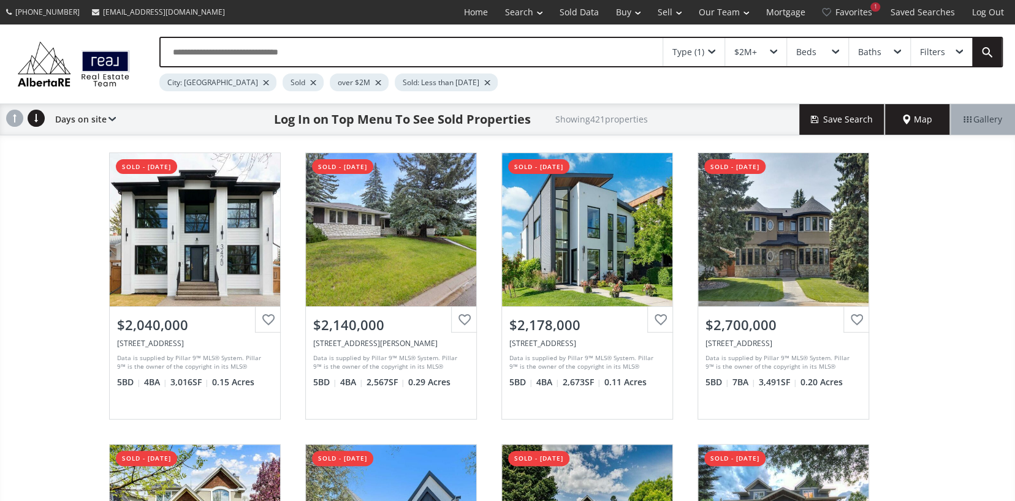
click at [771, 48] on div "$2M+" at bounding box center [755, 52] width 61 height 28
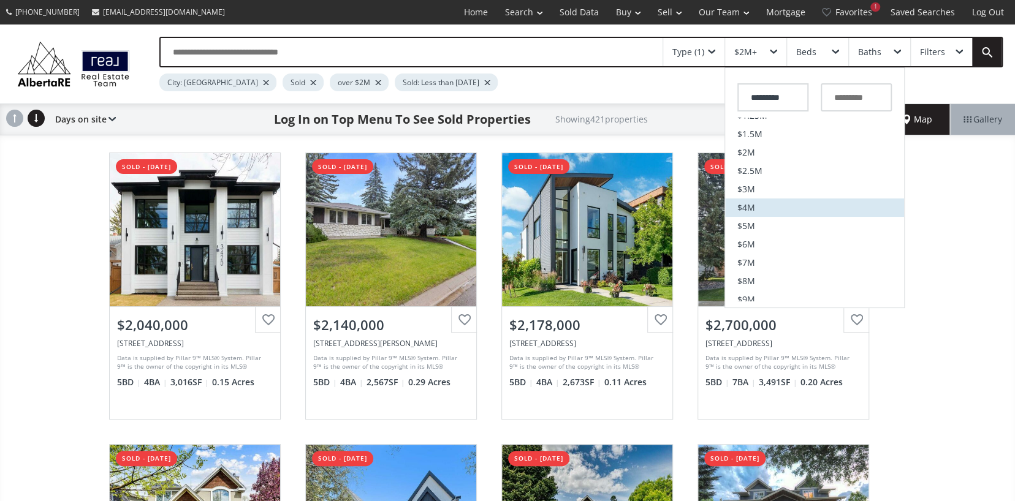
scroll to position [422, 0]
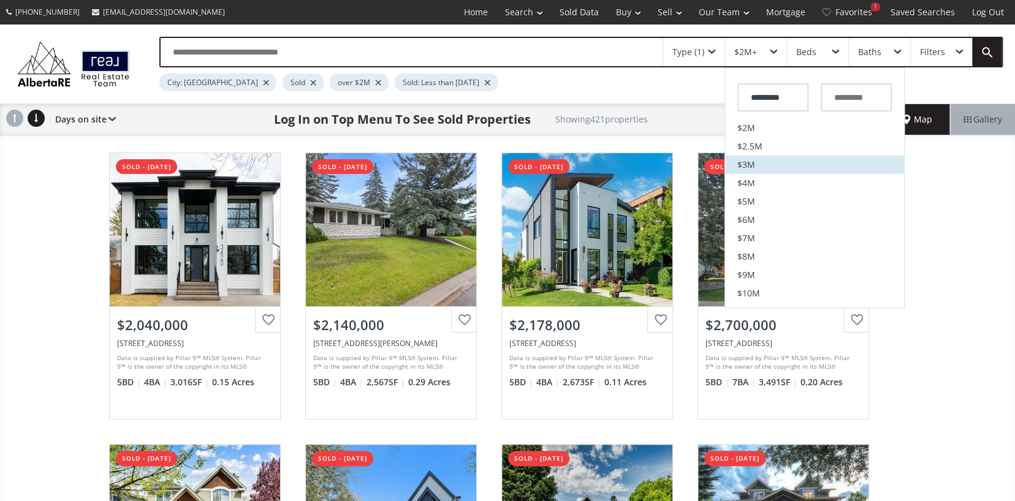
click at [761, 159] on li "$3M" at bounding box center [814, 165] width 179 height 18
type input "*********"
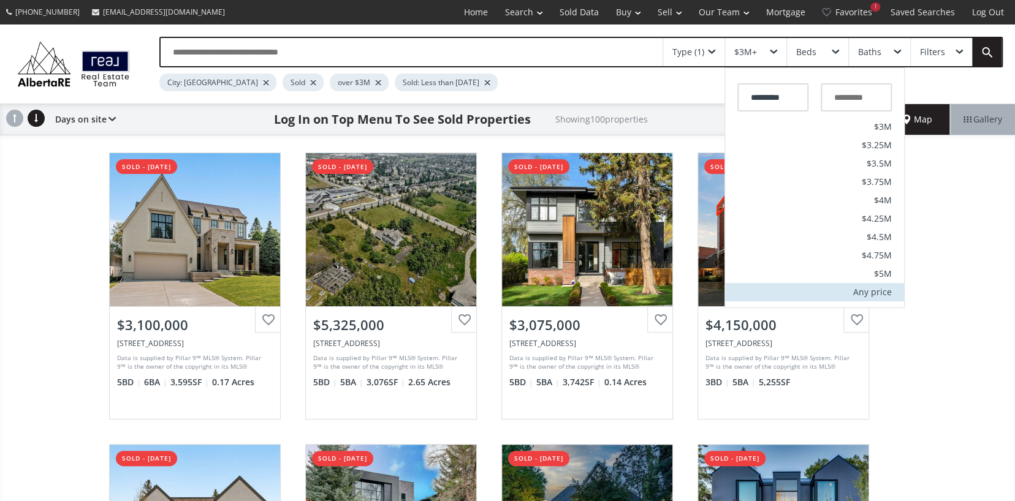
click at [886, 299] on li "Any price" at bounding box center [814, 292] width 179 height 18
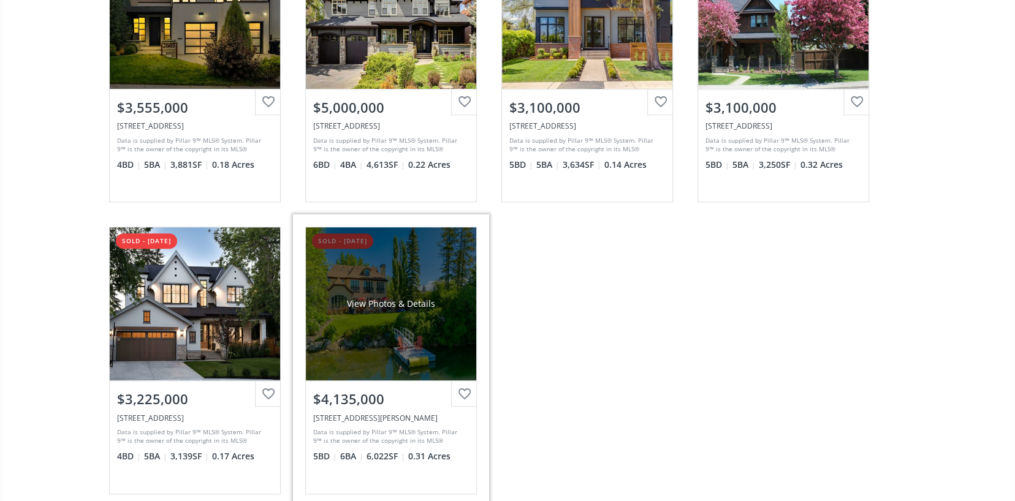
scroll to position [3555, 0]
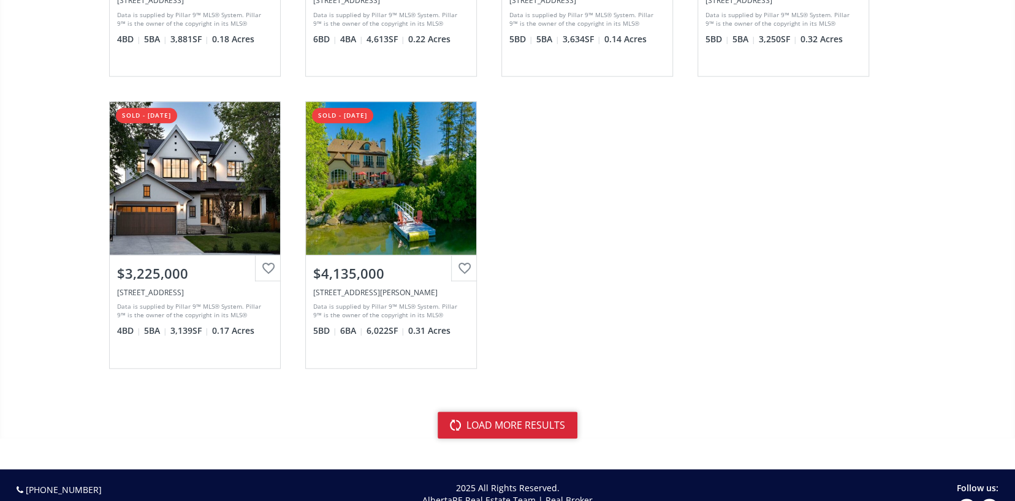
click at [500, 424] on button "load more results" at bounding box center [508, 425] width 140 height 27
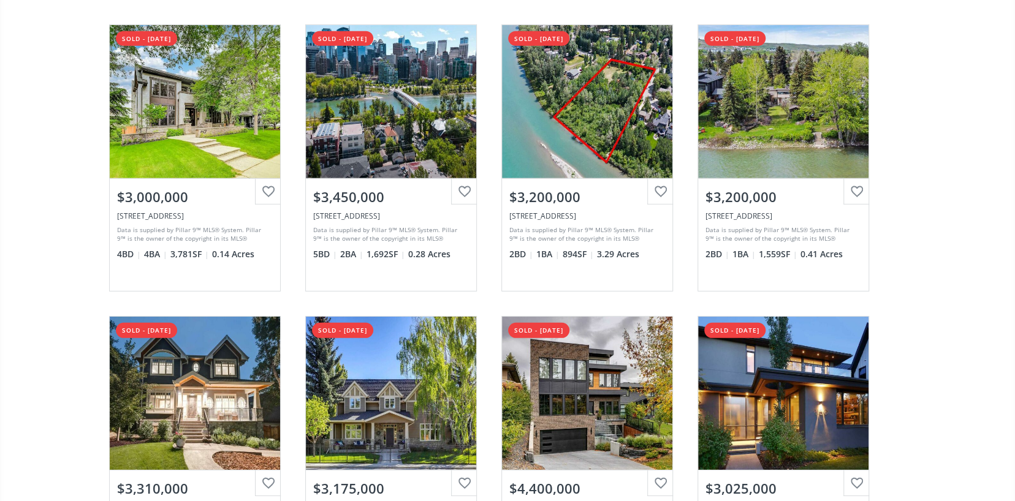
scroll to position [5210, 0]
